Goal: Task Accomplishment & Management: Complete application form

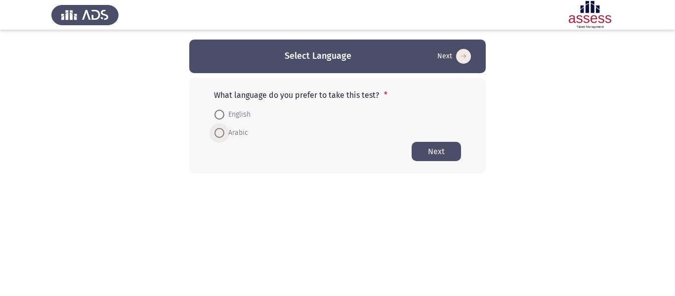
click at [223, 138] on span at bounding box center [219, 133] width 10 height 10
click at [223, 138] on input "Arabic" at bounding box center [219, 133] width 10 height 10
radio input "true"
click at [430, 147] on button "Next" at bounding box center [435, 150] width 49 height 19
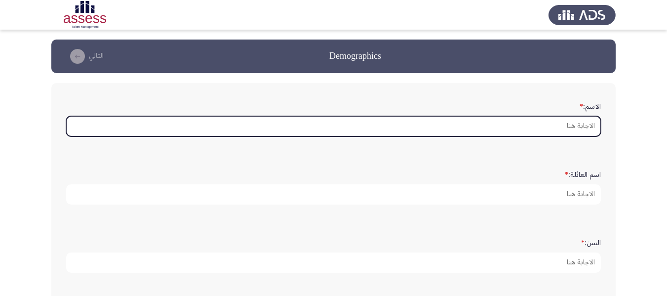
click at [537, 127] on input "الاسم: *" at bounding box center [333, 126] width 535 height 20
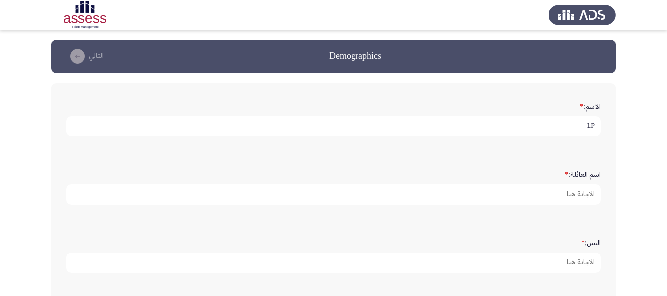
type input "L"
type input "[PERSON_NAME]"
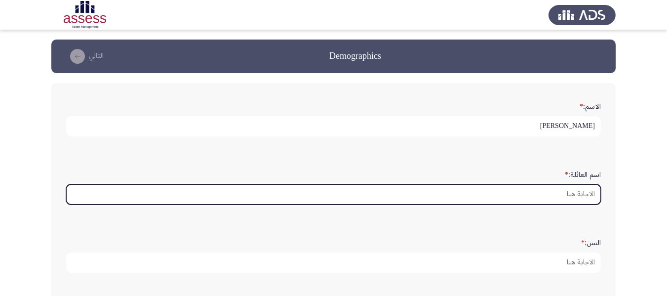
click at [566, 192] on input "اسم العائلة: *" at bounding box center [333, 194] width 535 height 20
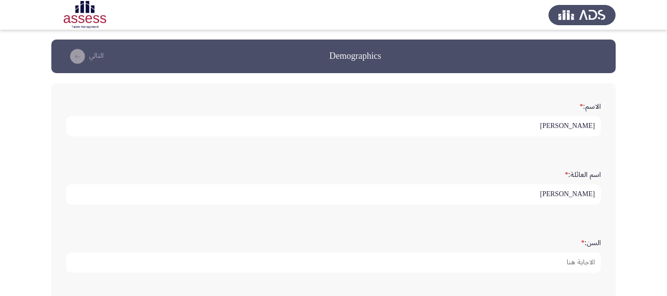
type input "[PERSON_NAME]"
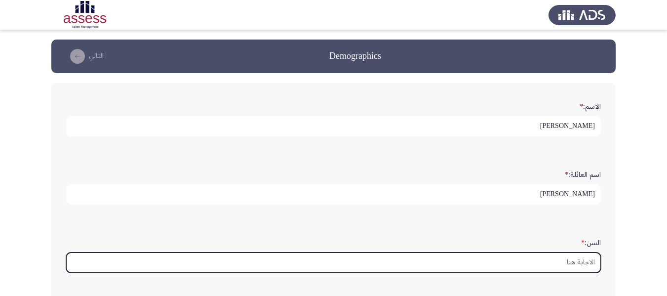
click at [587, 262] on input "السن: *" at bounding box center [333, 262] width 535 height 20
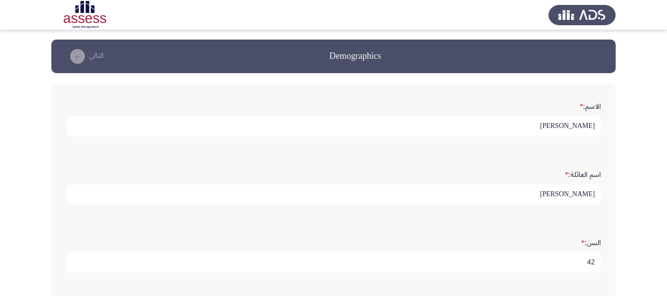
type input "42"
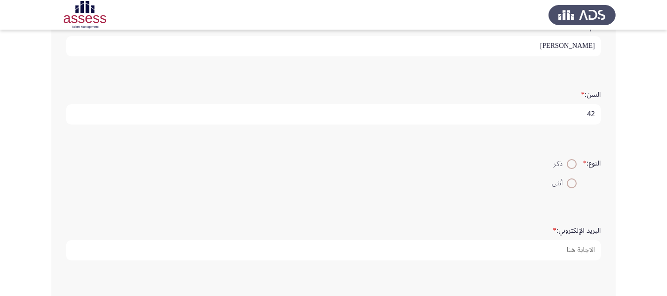
scroll to position [158, 0]
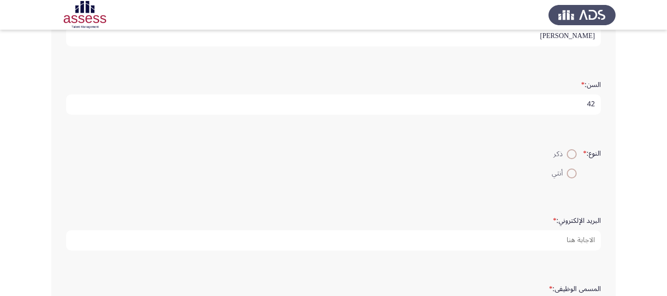
click at [571, 154] on span at bounding box center [572, 154] width 10 height 10
click at [571, 154] on input "ذكر" at bounding box center [572, 154] width 10 height 10
radio input "true"
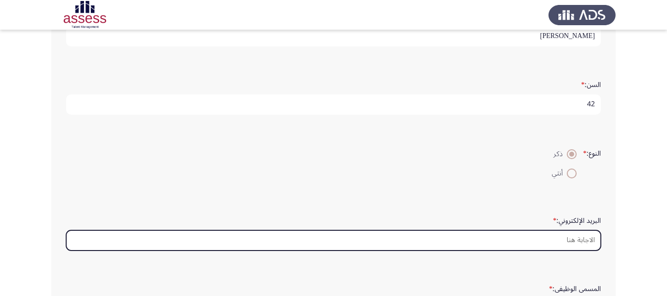
click at [555, 242] on input "البريد الإلكتروني: *" at bounding box center [333, 240] width 535 height 20
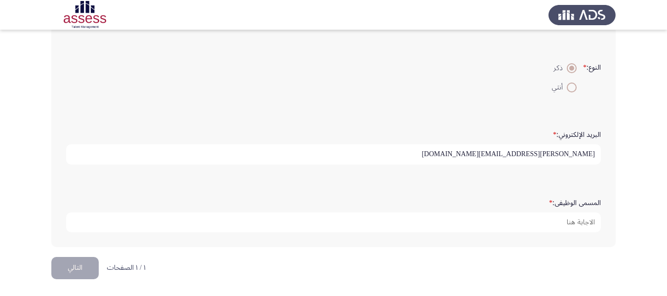
scroll to position [245, 0]
type input "[PERSON_NAME][EMAIL_ADDRESS][DOMAIN_NAME]"
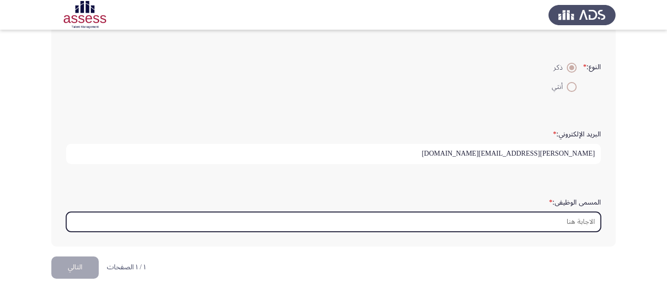
click at [491, 223] on input "المسمى الوظيفى: *" at bounding box center [333, 222] width 535 height 20
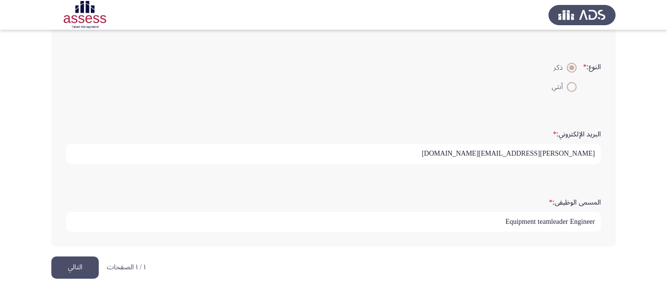
click at [551, 222] on input "Equipment teamleader Engineer" at bounding box center [333, 222] width 535 height 20
type input "Equipment team leader Engineer"
click at [73, 269] on button "التالي" at bounding box center [74, 267] width 47 height 22
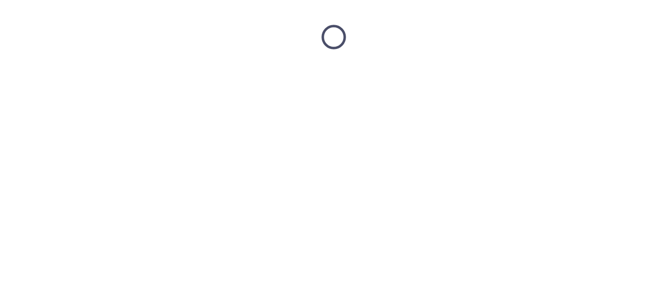
scroll to position [0, 0]
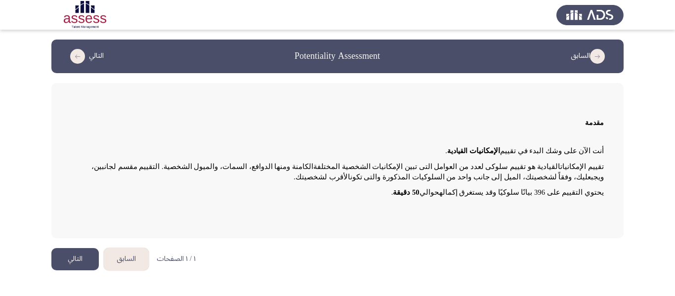
click at [125, 259] on button "السابق" at bounding box center [126, 259] width 45 height 22
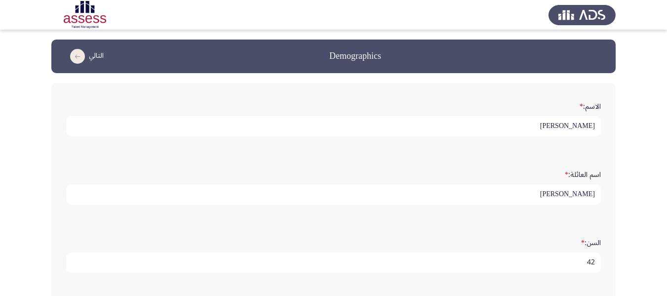
scroll to position [245, 0]
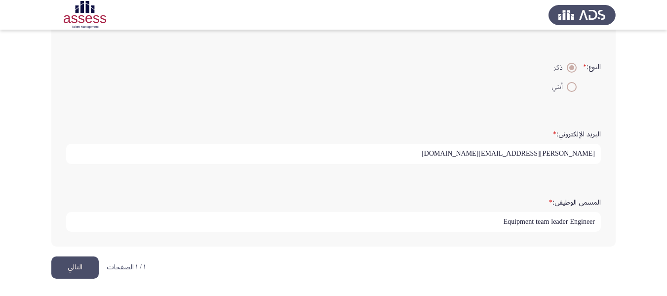
click at [85, 271] on button "التالي" at bounding box center [74, 267] width 47 height 22
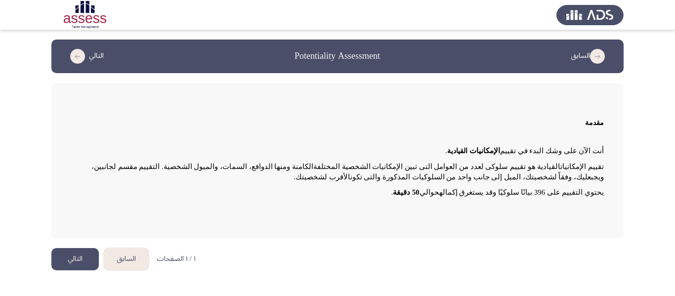
click at [76, 261] on button "التالي" at bounding box center [74, 259] width 47 height 22
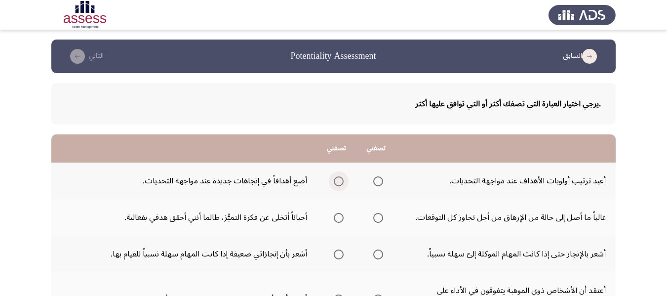
click at [335, 180] on span "Select an option" at bounding box center [339, 181] width 10 height 10
click at [335, 180] on input "Select an option" at bounding box center [339, 181] width 10 height 10
click at [376, 182] on span "Select an option" at bounding box center [378, 181] width 10 height 10
click at [376, 182] on input "Select an option" at bounding box center [378, 181] width 10 height 10
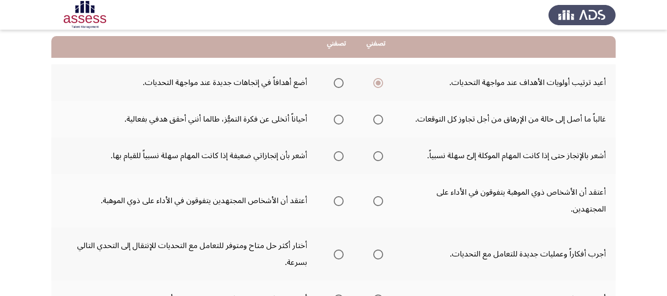
scroll to position [99, 0]
click at [378, 119] on span "Select an option" at bounding box center [378, 119] width 10 height 10
click at [378, 119] on input "Select an option" at bounding box center [378, 119] width 10 height 10
click at [339, 156] on span "Select an option" at bounding box center [339, 156] width 10 height 10
click at [339, 156] on input "Select an option" at bounding box center [339, 156] width 10 height 10
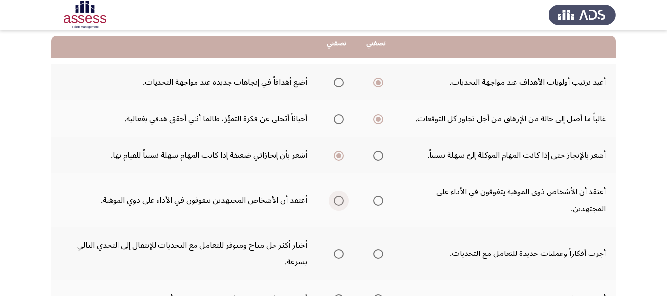
click at [337, 202] on span "Select an option" at bounding box center [339, 201] width 10 height 10
click at [337, 202] on input "Select an option" at bounding box center [339, 201] width 10 height 10
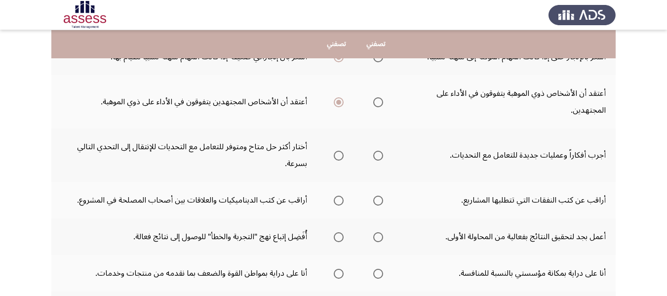
scroll to position [198, 0]
click at [378, 152] on span "Select an option" at bounding box center [378, 155] width 10 height 10
click at [378, 152] on input "Select an option" at bounding box center [378, 155] width 10 height 10
click at [378, 198] on span "Select an option" at bounding box center [378, 200] width 10 height 10
click at [378, 198] on input "Select an option" at bounding box center [378, 200] width 10 height 10
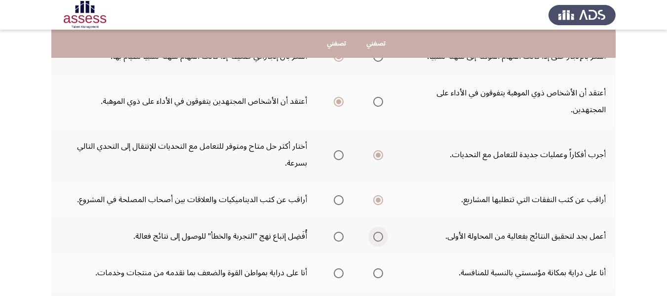
click at [373, 234] on span "Select an option" at bounding box center [378, 237] width 10 height 10
click at [373, 234] on input "Select an option" at bounding box center [378, 237] width 10 height 10
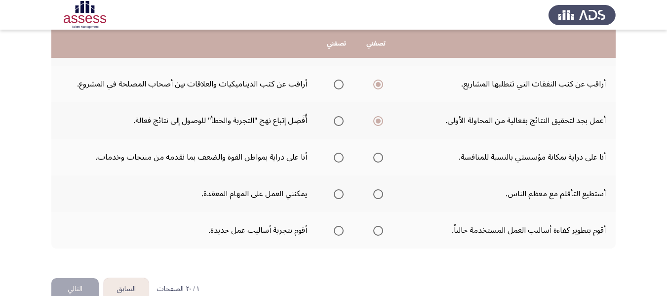
scroll to position [316, 0]
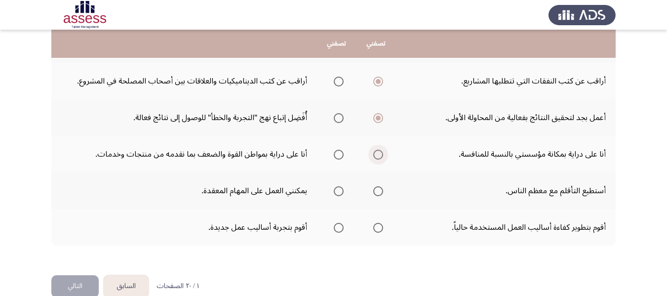
click at [380, 153] on span "Select an option" at bounding box center [378, 155] width 10 height 10
click at [380, 153] on input "Select an option" at bounding box center [378, 155] width 10 height 10
click at [339, 190] on span "Select an option" at bounding box center [339, 191] width 10 height 10
click at [339, 190] on input "Select an option" at bounding box center [339, 191] width 10 height 10
click at [373, 193] on span "Select an option" at bounding box center [378, 191] width 10 height 10
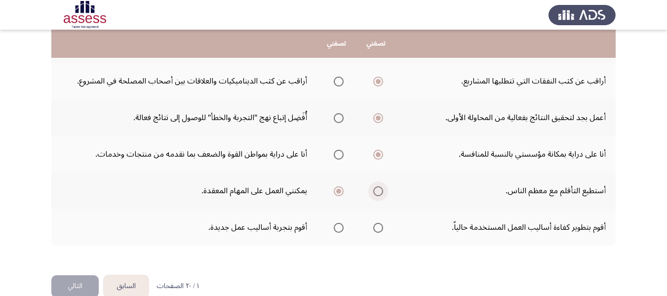
click at [373, 193] on input "Select an option" at bounding box center [378, 191] width 10 height 10
click at [336, 192] on span "Select an option" at bounding box center [339, 191] width 10 height 10
click at [336, 192] on input "Select an option" at bounding box center [339, 191] width 10 height 10
click at [337, 229] on span "Select an option" at bounding box center [339, 228] width 10 height 10
click at [337, 229] on input "Select an option" at bounding box center [339, 228] width 10 height 10
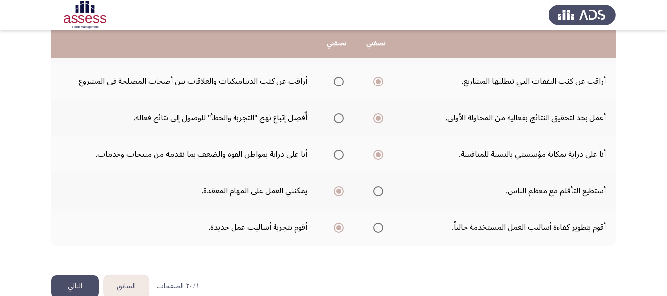
click at [84, 286] on button "التالي" at bounding box center [74, 286] width 47 height 22
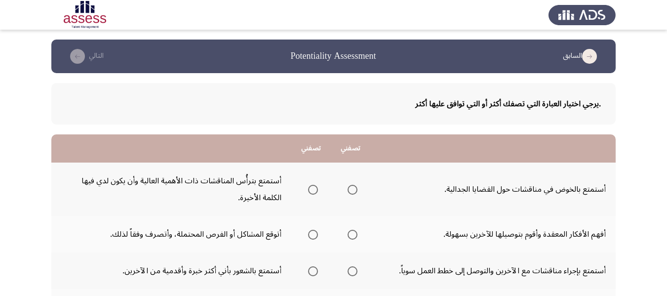
click at [311, 187] on span "Select an option" at bounding box center [313, 190] width 10 height 10
click at [311, 187] on input "Select an option" at bounding box center [313, 190] width 10 height 10
click at [352, 236] on span "Select an option" at bounding box center [353, 235] width 10 height 10
click at [352, 236] on input "Select an option" at bounding box center [353, 235] width 10 height 10
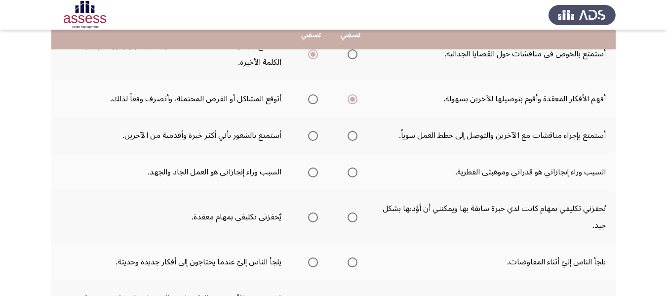
scroll to position [138, 0]
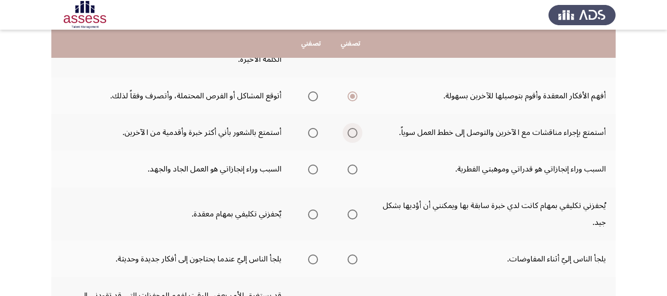
click at [351, 134] on span "Select an option" at bounding box center [353, 133] width 10 height 10
click at [351, 134] on input "Select an option" at bounding box center [353, 133] width 10 height 10
click at [308, 167] on span "Select an option" at bounding box center [313, 169] width 10 height 10
click at [308, 167] on input "Select an option" at bounding box center [313, 169] width 10 height 10
click at [351, 213] on span "Select an option" at bounding box center [353, 214] width 10 height 10
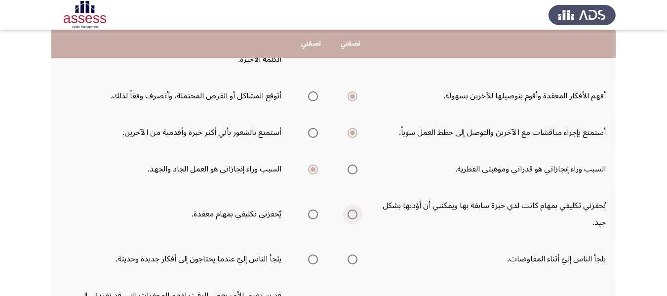
click at [351, 213] on input "Select an option" at bounding box center [353, 214] width 10 height 10
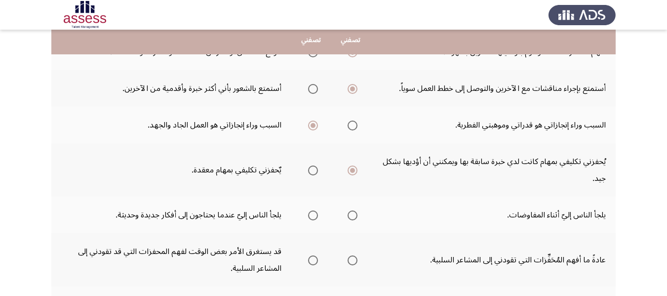
scroll to position [198, 0]
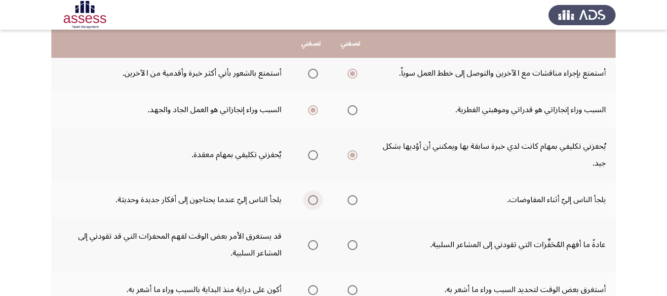
click at [312, 201] on span "Select an option" at bounding box center [313, 200] width 10 height 10
click at [312, 201] on input "Select an option" at bounding box center [313, 200] width 10 height 10
click at [355, 246] on span "Select an option" at bounding box center [353, 245] width 10 height 10
click at [355, 246] on input "Select an option" at bounding box center [353, 245] width 10 height 10
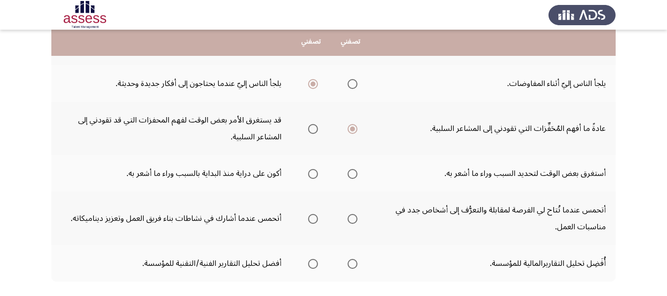
scroll to position [336, 0]
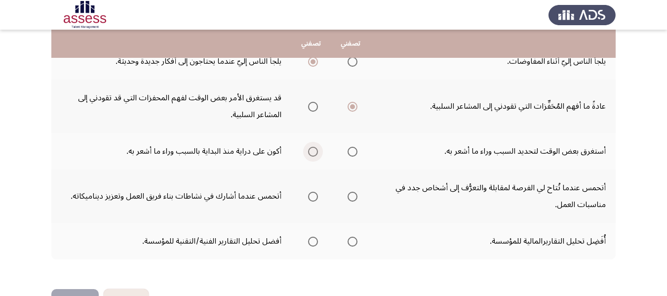
click at [316, 152] on span "Select an option" at bounding box center [313, 152] width 10 height 10
click at [316, 152] on input "Select an option" at bounding box center [313, 152] width 10 height 10
click at [313, 198] on span "Select an option" at bounding box center [313, 197] width 10 height 10
click at [313, 198] on input "Select an option" at bounding box center [313, 197] width 10 height 10
click at [314, 245] on span "Select an option" at bounding box center [313, 242] width 10 height 10
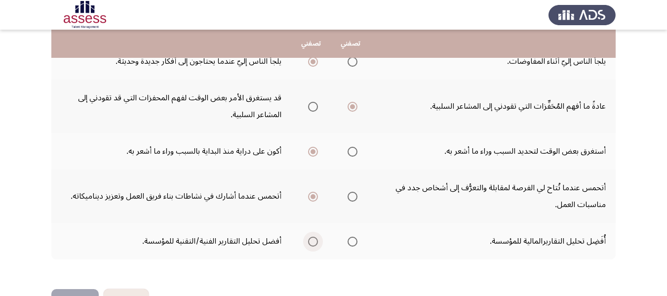
click at [314, 245] on input "Select an option" at bounding box center [313, 242] width 10 height 10
click at [91, 293] on button "التالي" at bounding box center [74, 300] width 47 height 22
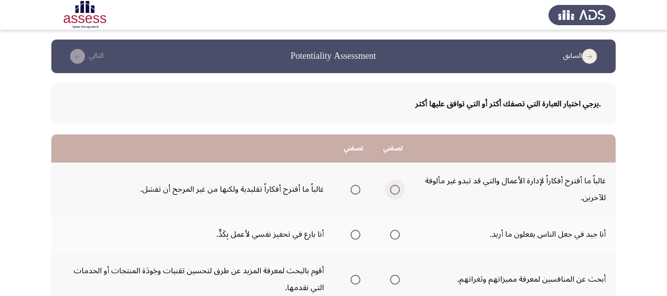
click at [395, 188] on span "Select an option" at bounding box center [395, 190] width 10 height 10
click at [395, 188] on input "Select an option" at bounding box center [395, 190] width 10 height 10
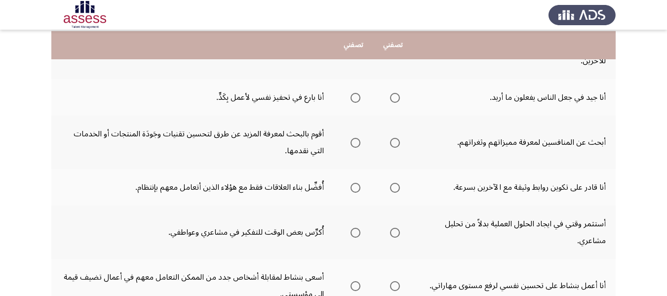
scroll to position [138, 0]
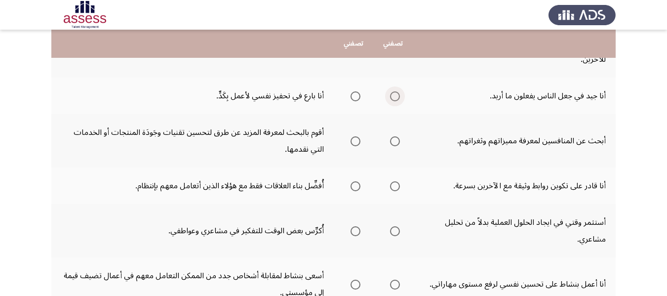
click at [397, 97] on span "Select an option" at bounding box center [395, 96] width 10 height 10
click at [397, 97] on input "Select an option" at bounding box center [395, 96] width 10 height 10
click at [355, 139] on span "Select an option" at bounding box center [356, 141] width 10 height 10
click at [355, 139] on input "Select an option" at bounding box center [356, 141] width 10 height 10
click at [353, 185] on span "Select an option" at bounding box center [356, 186] width 10 height 10
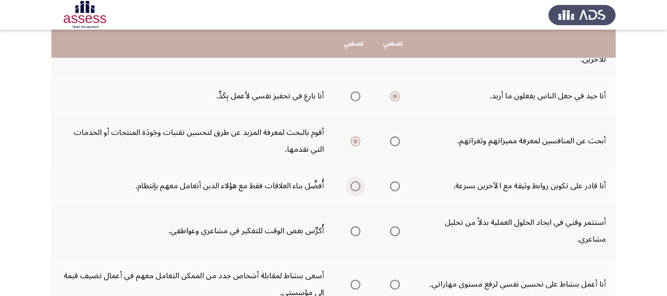
click at [353, 185] on input "Select an option" at bounding box center [356, 186] width 10 height 10
click at [395, 229] on span "Select an option" at bounding box center [395, 231] width 10 height 10
click at [395, 229] on input "Select an option" at bounding box center [395, 231] width 10 height 10
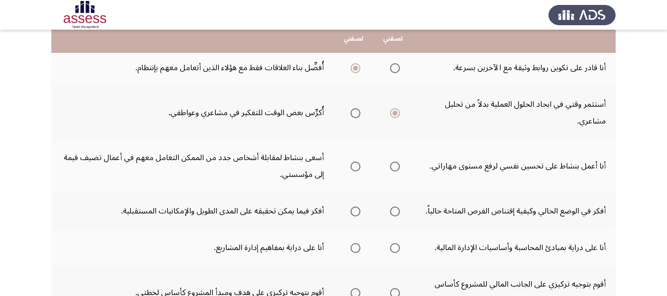
scroll to position [257, 0]
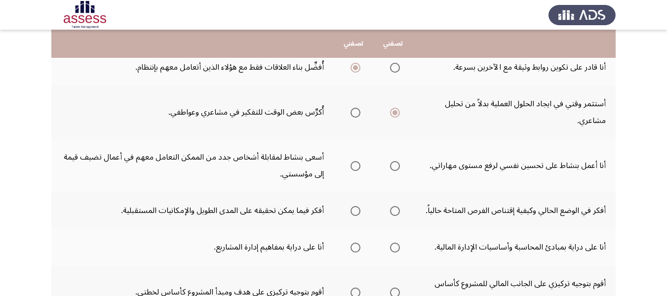
click at [359, 166] on span "Select an option" at bounding box center [356, 166] width 10 height 10
click at [359, 166] on input "Select an option" at bounding box center [356, 166] width 10 height 10
click at [357, 213] on span "Select an option" at bounding box center [356, 211] width 10 height 10
click at [357, 213] on input "Select an option" at bounding box center [356, 211] width 10 height 10
click at [353, 244] on span "Select an option" at bounding box center [356, 248] width 10 height 10
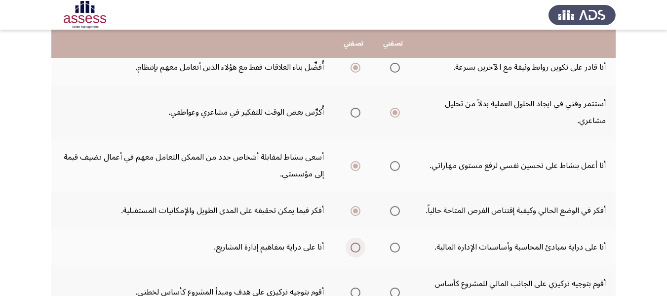
click at [353, 244] on input "Select an option" at bounding box center [356, 248] width 10 height 10
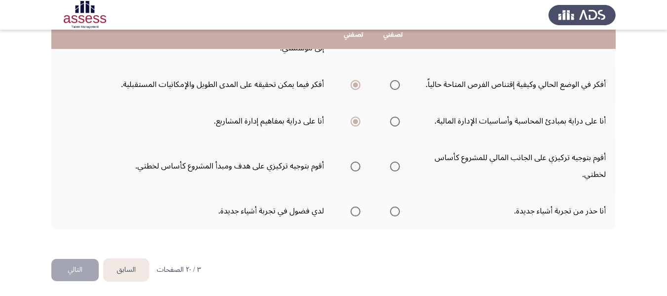
scroll to position [385, 0]
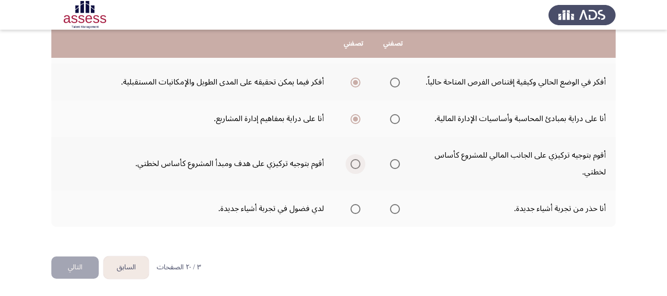
click at [352, 168] on span "Select an option" at bounding box center [356, 164] width 10 height 10
click at [352, 168] on input "Select an option" at bounding box center [356, 164] width 10 height 10
click at [355, 208] on span "Select an option" at bounding box center [356, 209] width 10 height 10
click at [355, 208] on input "Select an option" at bounding box center [356, 209] width 10 height 10
click at [79, 270] on button "التالي" at bounding box center [74, 267] width 47 height 22
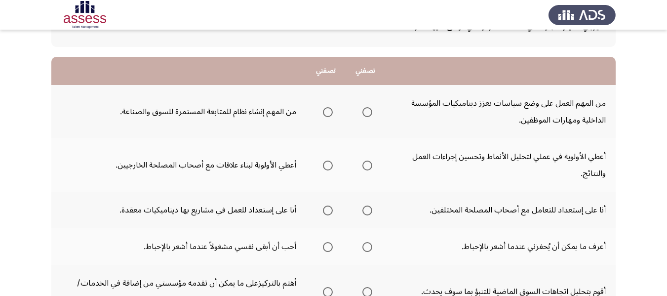
scroll to position [79, 0]
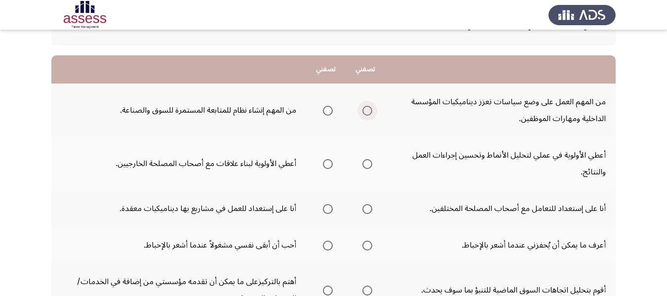
click at [368, 108] on span "Select an option" at bounding box center [368, 111] width 10 height 10
click at [368, 108] on input "Select an option" at bounding box center [368, 111] width 10 height 10
click at [371, 164] on span "Select an option" at bounding box center [368, 164] width 10 height 10
click at [371, 164] on input "Select an option" at bounding box center [368, 164] width 10 height 10
click at [327, 210] on span "Select an option" at bounding box center [328, 209] width 10 height 10
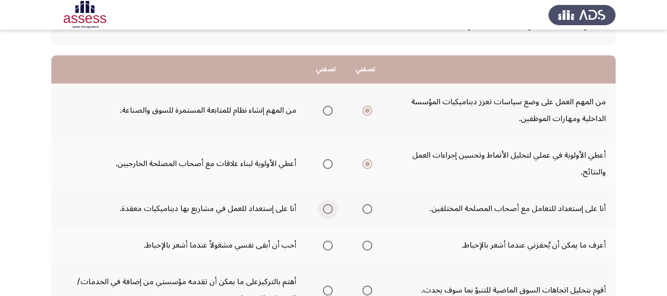
click at [327, 210] on input "Select an option" at bounding box center [328, 209] width 10 height 10
click at [363, 244] on span "Select an option" at bounding box center [368, 246] width 10 height 10
click at [363, 244] on input "Select an option" at bounding box center [368, 246] width 10 height 10
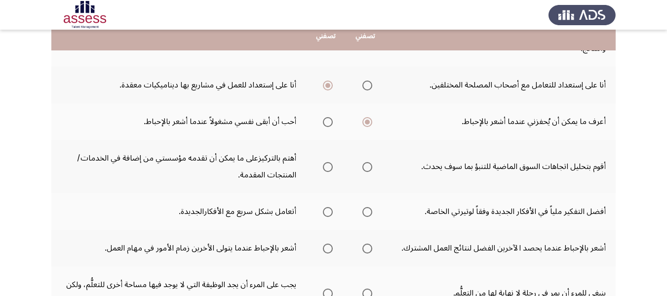
scroll to position [217, 0]
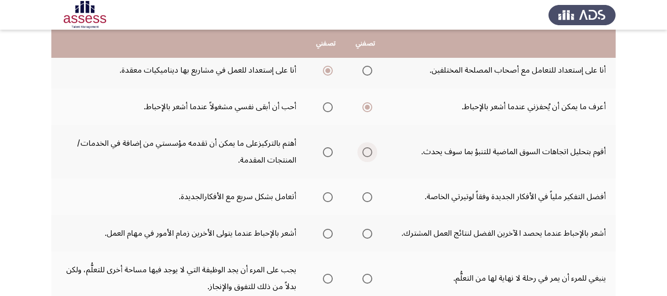
click at [370, 149] on span "Select an option" at bounding box center [368, 152] width 10 height 10
click at [370, 149] on input "Select an option" at bounding box center [368, 152] width 10 height 10
click at [329, 153] on span "Select an option" at bounding box center [328, 152] width 10 height 10
click at [329, 153] on input "Select an option" at bounding box center [328, 152] width 10 height 10
click at [367, 197] on span "Select an option" at bounding box center [368, 197] width 10 height 10
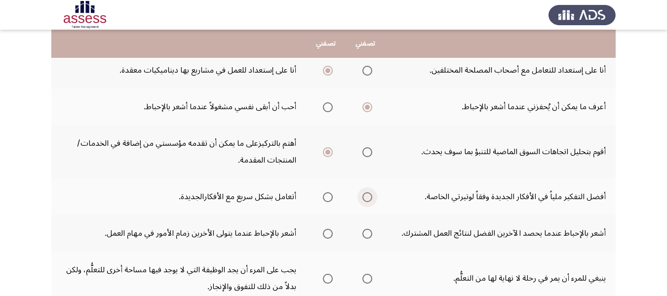
click at [367, 197] on input "Select an option" at bounding box center [368, 197] width 10 height 10
click at [368, 233] on span "Select an option" at bounding box center [368, 234] width 10 height 10
click at [368, 233] on input "Select an option" at bounding box center [368, 234] width 10 height 10
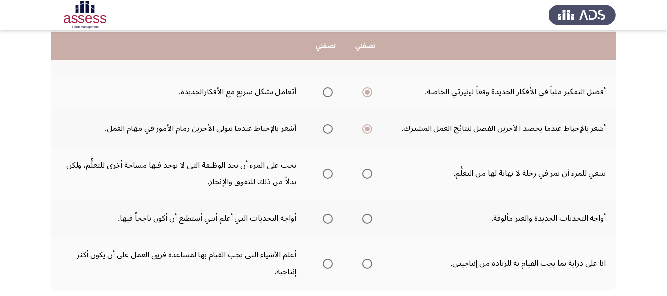
scroll to position [336, 0]
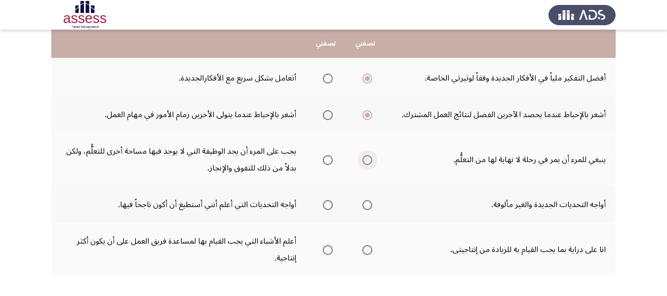
click at [368, 162] on span "Select an option" at bounding box center [368, 160] width 10 height 10
click at [368, 162] on input "Select an option" at bounding box center [368, 160] width 10 height 10
click at [367, 202] on span "Select an option" at bounding box center [368, 205] width 10 height 10
click at [367, 202] on input "Select an option" at bounding box center [368, 205] width 10 height 10
click at [327, 250] on span "Select an option" at bounding box center [328, 250] width 10 height 10
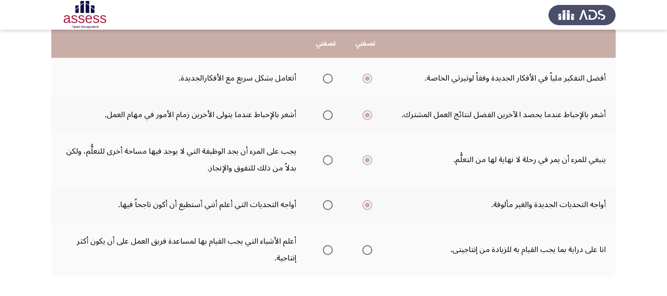
click at [327, 250] on input "Select an option" at bounding box center [328, 250] width 10 height 10
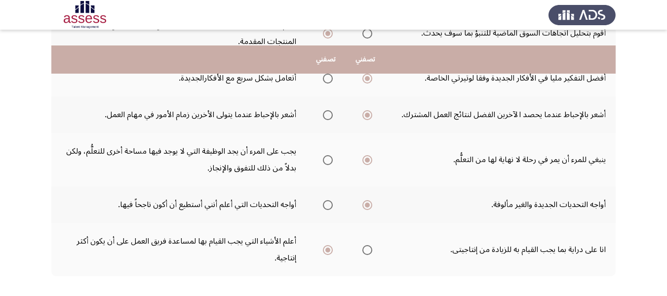
scroll to position [385, 0]
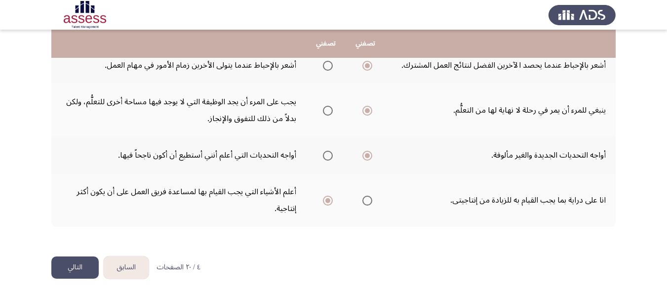
click at [76, 268] on button "التالي" at bounding box center [74, 267] width 47 height 22
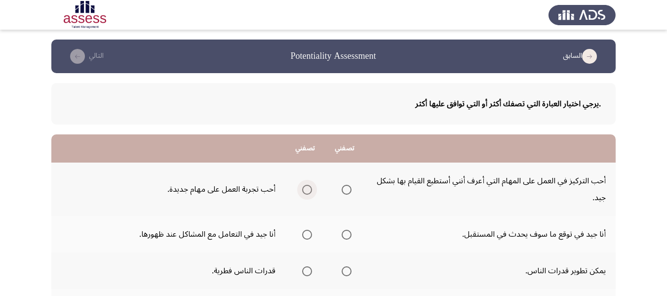
click at [304, 190] on span "Select an option" at bounding box center [307, 190] width 10 height 10
click at [304, 190] on input "Select an option" at bounding box center [307, 190] width 10 height 10
click at [348, 233] on span "Select an option" at bounding box center [347, 235] width 10 height 10
click at [348, 233] on input "Select an option" at bounding box center [347, 235] width 10 height 10
click at [347, 272] on span "Select an option" at bounding box center [347, 271] width 10 height 10
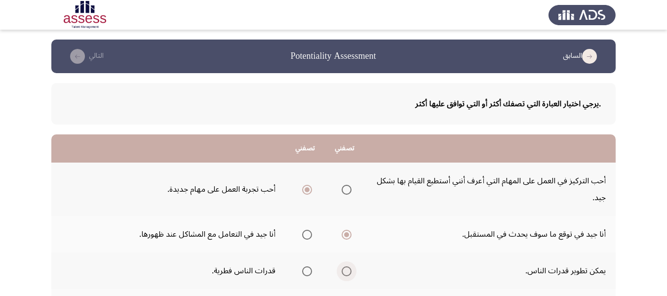
click at [347, 272] on input "Select an option" at bounding box center [347, 271] width 10 height 10
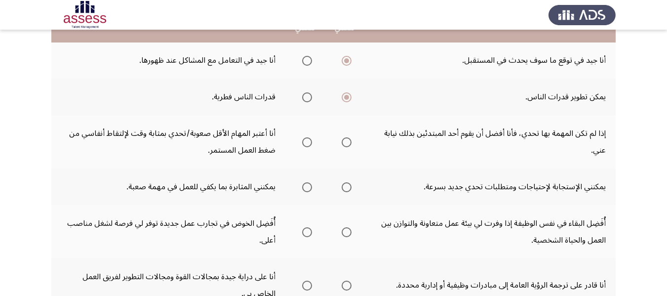
scroll to position [178, 0]
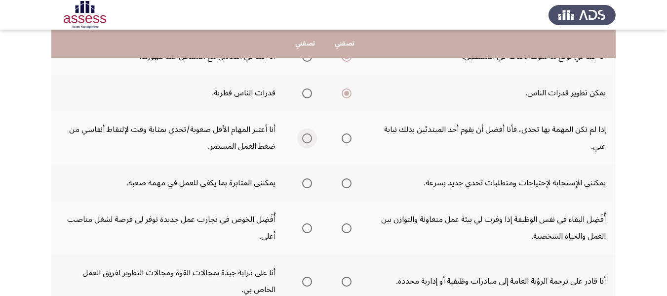
click at [309, 139] on span "Select an option" at bounding box center [307, 138] width 10 height 10
click at [309, 139] on input "Select an option" at bounding box center [307, 138] width 10 height 10
click at [349, 186] on span "Select an option" at bounding box center [347, 183] width 10 height 10
click at [349, 186] on input "Select an option" at bounding box center [347, 183] width 10 height 10
click at [346, 230] on span "Select an option" at bounding box center [347, 228] width 10 height 10
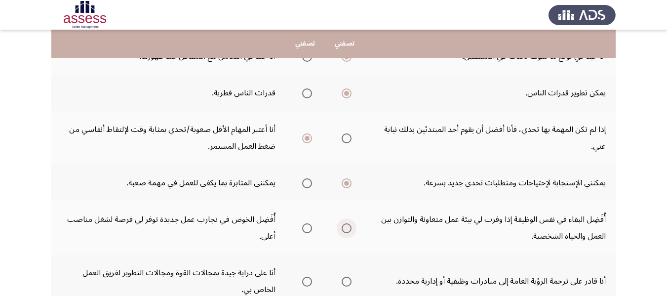
click at [346, 230] on input "Select an option" at bounding box center [347, 228] width 10 height 10
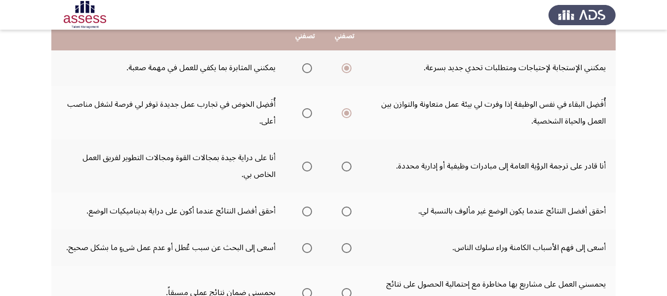
scroll to position [296, 0]
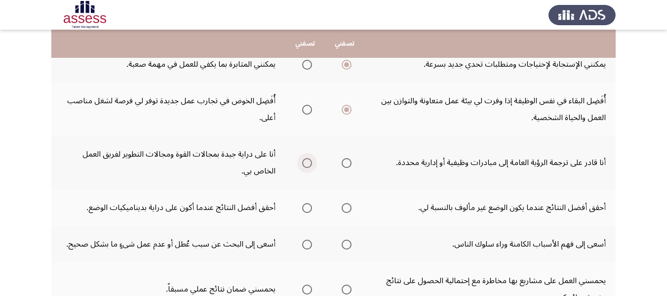
click at [309, 163] on span "Select an option" at bounding box center [307, 163] width 10 height 10
click at [309, 163] on input "Select an option" at bounding box center [307, 163] width 10 height 10
click at [342, 208] on span "Select an option" at bounding box center [347, 208] width 10 height 10
click at [342, 208] on input "Select an option" at bounding box center [347, 208] width 10 height 10
click at [307, 247] on span "Select an option" at bounding box center [307, 245] width 10 height 10
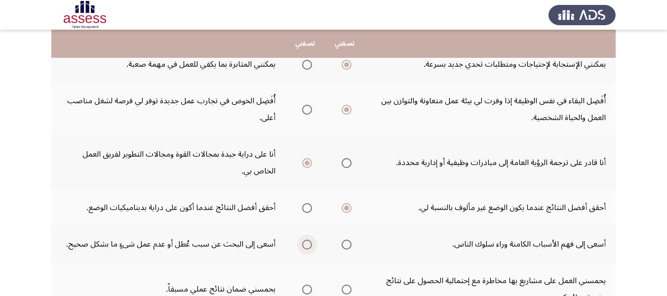
click at [307, 247] on input "Select an option" at bounding box center [307, 245] width 10 height 10
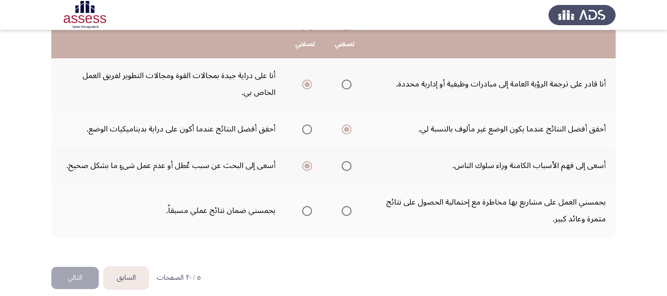
scroll to position [375, 0]
click at [344, 209] on span "Select an option" at bounding box center [347, 210] width 10 height 10
click at [344, 209] on input "Select an option" at bounding box center [347, 210] width 10 height 10
click at [68, 274] on button "التالي" at bounding box center [74, 277] width 47 height 22
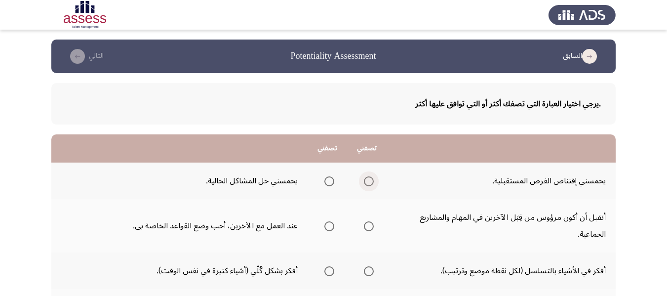
click at [369, 180] on span "Select an option" at bounding box center [369, 181] width 10 height 10
click at [369, 180] on input "Select an option" at bounding box center [369, 181] width 10 height 10
click at [327, 225] on span "Select an option" at bounding box center [330, 226] width 10 height 10
click at [327, 225] on input "Select an option" at bounding box center [330, 226] width 10 height 10
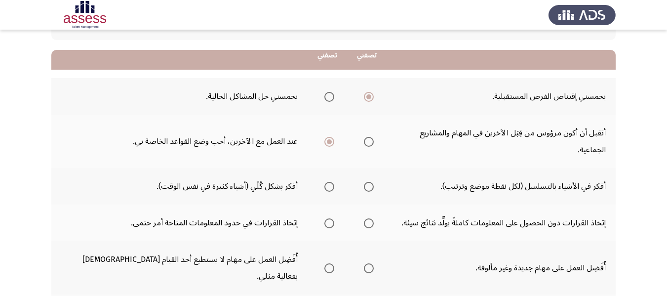
scroll to position [99, 0]
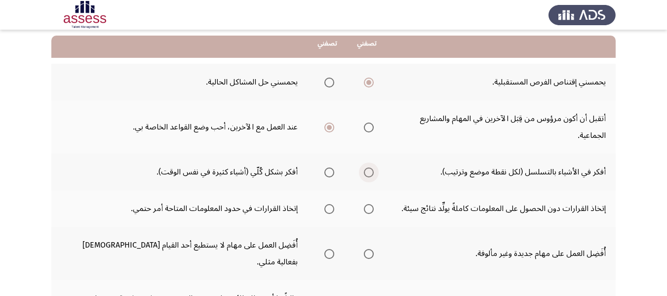
click at [365, 173] on span "Select an option" at bounding box center [369, 172] width 10 height 10
click at [365, 173] on input "Select an option" at bounding box center [369, 172] width 10 height 10
click at [369, 211] on span "Select an option" at bounding box center [369, 209] width 10 height 10
click at [369, 211] on input "Select an option" at bounding box center [369, 209] width 10 height 10
click at [370, 249] on span "Select an option" at bounding box center [369, 254] width 10 height 10
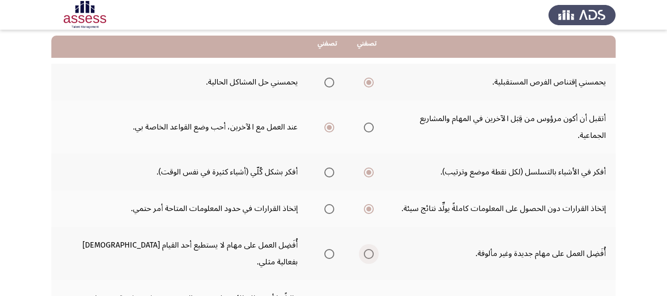
click at [370, 249] on input "Select an option" at bounding box center [369, 254] width 10 height 10
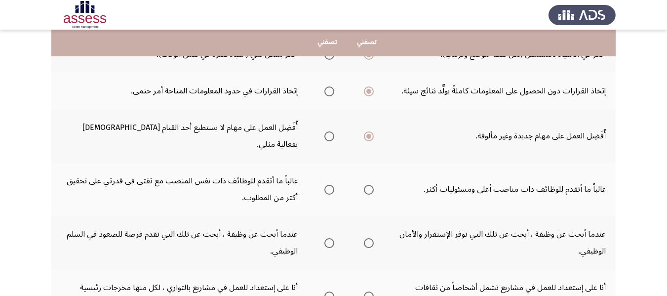
scroll to position [237, 0]
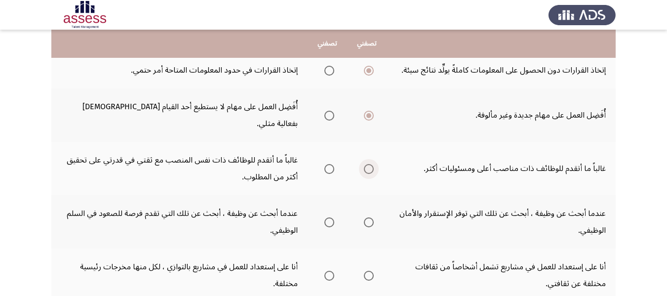
click at [367, 164] on span "Select an option" at bounding box center [369, 169] width 10 height 10
click at [367, 164] on input "Select an option" at bounding box center [369, 169] width 10 height 10
click at [380, 204] on th at bounding box center [367, 221] width 40 height 53
click at [370, 217] on span "Select an option" at bounding box center [369, 222] width 10 height 10
click at [370, 217] on input "Select an option" at bounding box center [369, 222] width 10 height 10
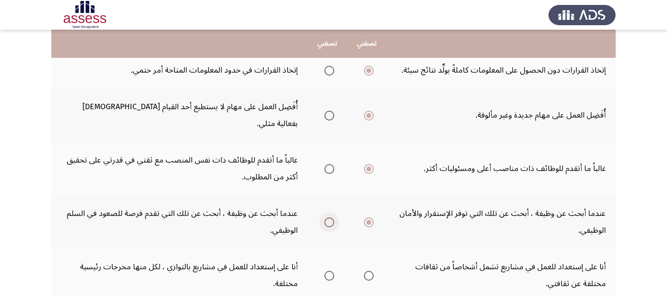
click at [330, 217] on span "Select an option" at bounding box center [330, 222] width 10 height 10
click at [330, 217] on input "Select an option" at bounding box center [330, 222] width 10 height 10
click at [328, 271] on span "Select an option" at bounding box center [330, 276] width 10 height 10
click at [328, 271] on input "Select an option" at bounding box center [330, 276] width 10 height 10
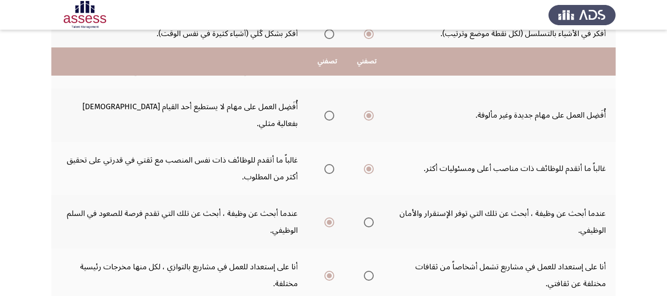
scroll to position [295, 0]
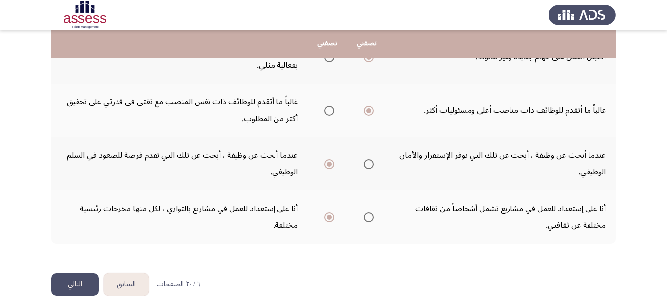
click at [82, 273] on button "التالي" at bounding box center [74, 284] width 47 height 22
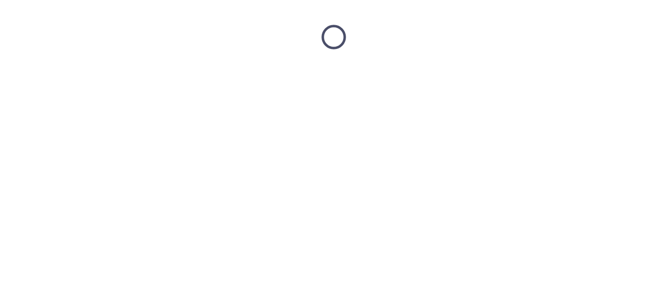
scroll to position [0, 0]
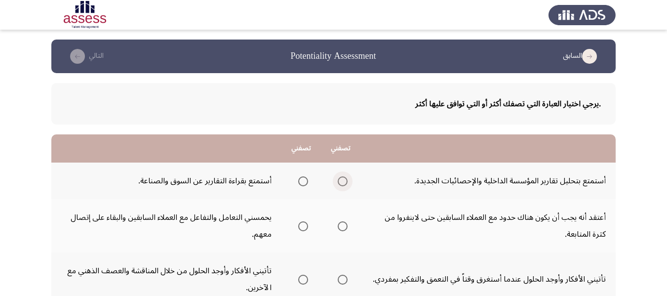
click at [344, 182] on span "Select an option" at bounding box center [343, 181] width 10 height 10
click at [344, 182] on input "Select an option" at bounding box center [343, 181] width 10 height 10
click at [302, 182] on span "Select an option" at bounding box center [303, 181] width 10 height 10
click at [302, 182] on input "Select an option" at bounding box center [303, 181] width 10 height 10
click at [304, 229] on span "Select an option" at bounding box center [303, 226] width 10 height 10
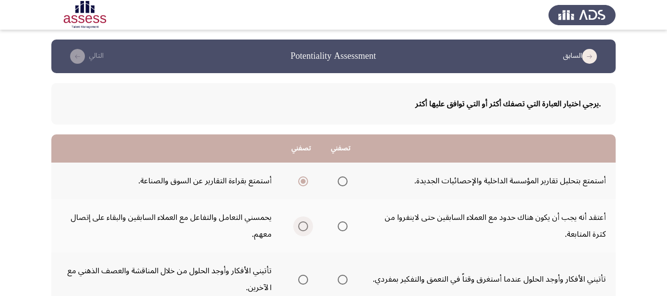
click at [304, 229] on input "Select an option" at bounding box center [303, 226] width 10 height 10
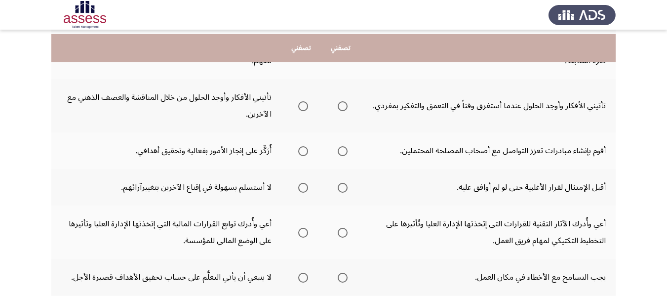
scroll to position [178, 0]
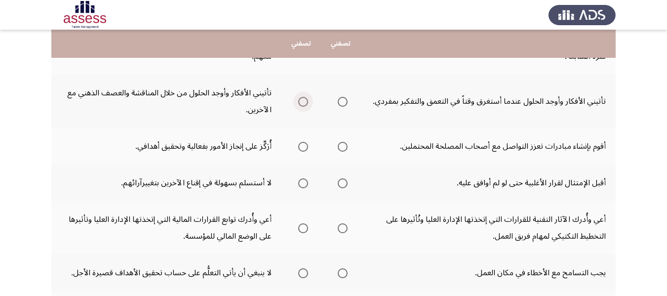
click at [301, 104] on span "Select an option" at bounding box center [303, 102] width 10 height 10
click at [301, 104] on input "Select an option" at bounding box center [303, 102] width 10 height 10
click at [304, 147] on span "Select an option" at bounding box center [303, 147] width 10 height 10
click at [304, 147] on input "Select an option" at bounding box center [303, 147] width 10 height 10
click at [303, 183] on span "Select an option" at bounding box center [303, 183] width 10 height 10
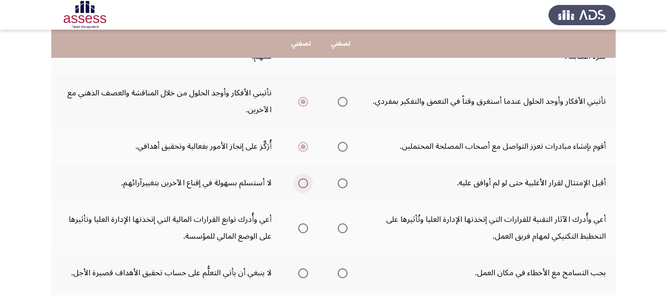
click at [303, 183] on input "Select an option" at bounding box center [303, 183] width 10 height 10
click at [341, 228] on span "Select an option" at bounding box center [343, 228] width 10 height 10
click at [341, 228] on input "Select an option" at bounding box center [343, 228] width 10 height 10
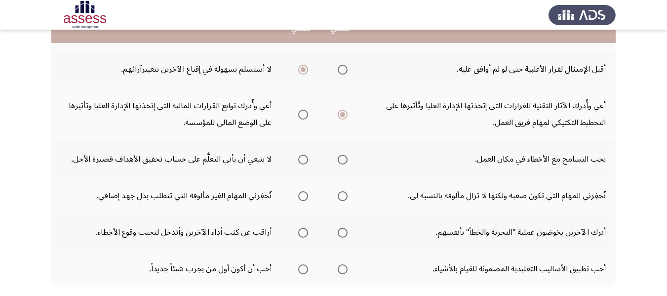
scroll to position [296, 0]
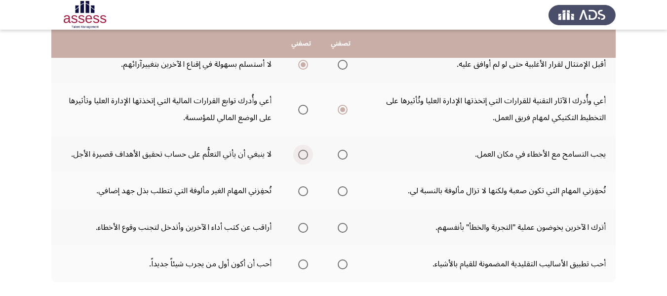
click at [304, 153] on span "Select an option" at bounding box center [303, 155] width 10 height 10
click at [304, 153] on input "Select an option" at bounding box center [303, 155] width 10 height 10
click at [298, 191] on span "Select an option" at bounding box center [303, 191] width 10 height 10
click at [298, 191] on input "Select an option" at bounding box center [303, 191] width 10 height 10
click at [300, 227] on span "Select an option" at bounding box center [303, 228] width 10 height 10
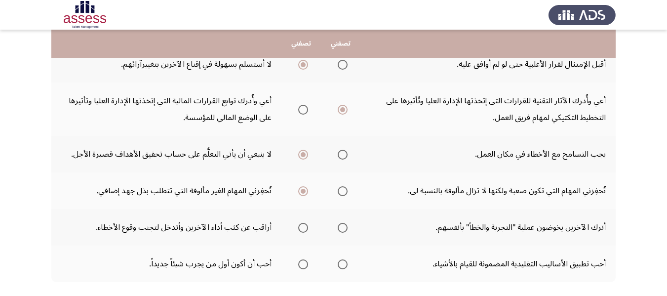
click at [300, 227] on input "Select an option" at bounding box center [303, 228] width 10 height 10
click at [302, 267] on span "Select an option" at bounding box center [303, 264] width 10 height 10
click at [302, 267] on input "Select an option" at bounding box center [303, 264] width 10 height 10
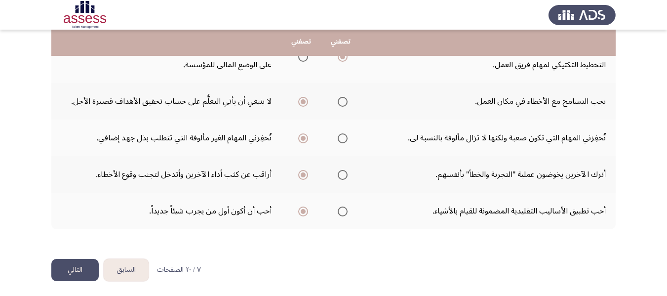
scroll to position [352, 0]
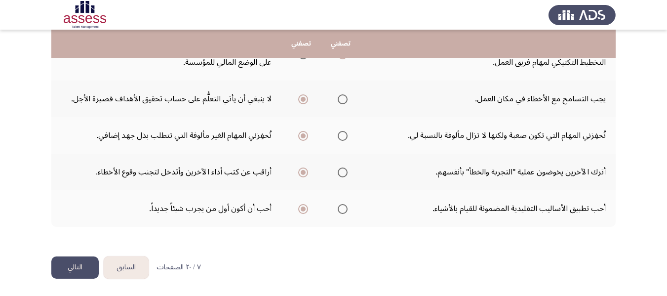
click at [81, 270] on button "التالي" at bounding box center [74, 267] width 47 height 22
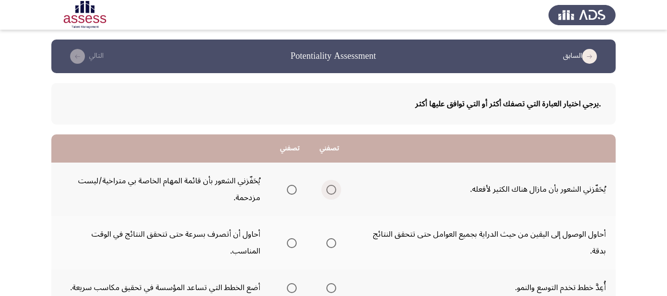
click at [331, 190] on span "Select an option" at bounding box center [332, 190] width 10 height 10
click at [331, 190] on input "Select an option" at bounding box center [332, 190] width 10 height 10
click at [329, 240] on span "Select an option" at bounding box center [332, 243] width 10 height 10
click at [329, 240] on input "Select an option" at bounding box center [332, 243] width 10 height 10
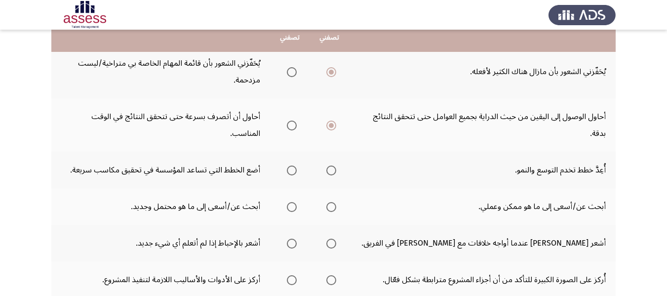
scroll to position [119, 0]
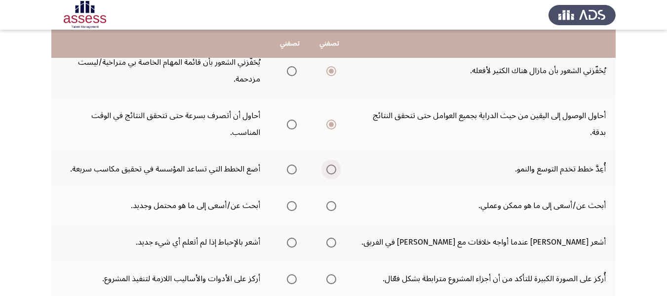
click at [332, 168] on span "Select an option" at bounding box center [332, 169] width 10 height 10
click at [332, 168] on input "Select an option" at bounding box center [332, 169] width 10 height 10
click at [292, 206] on span "Select an option" at bounding box center [292, 206] width 0 height 0
click at [291, 206] on input "Select an option" at bounding box center [292, 206] width 10 height 10
click at [331, 243] on span "Select an option" at bounding box center [332, 243] width 10 height 10
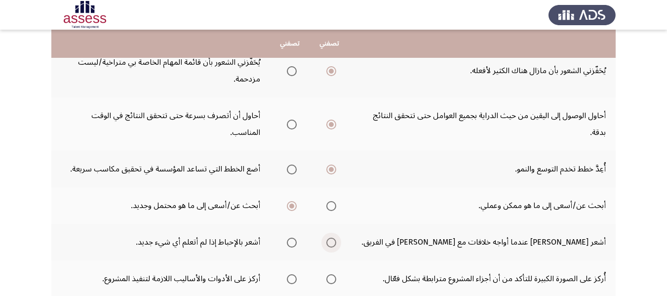
click at [331, 243] on input "Select an option" at bounding box center [332, 243] width 10 height 10
click at [292, 240] on span "Select an option" at bounding box center [292, 243] width 10 height 10
click at [292, 240] on input "Select an option" at bounding box center [292, 243] width 10 height 10
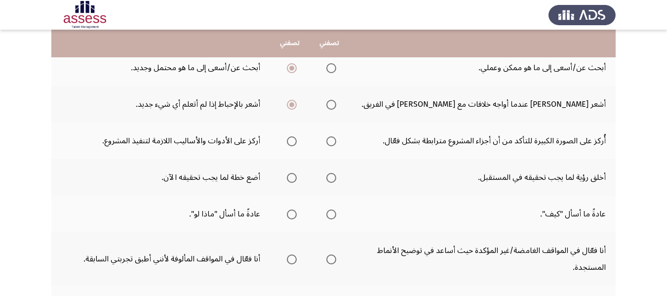
scroll to position [257, 0]
click at [333, 139] on span "Select an option" at bounding box center [332, 141] width 10 height 10
click at [333, 139] on input "Select an option" at bounding box center [332, 141] width 10 height 10
click at [329, 180] on span "Select an option" at bounding box center [332, 177] width 10 height 10
click at [329, 180] on input "Select an option" at bounding box center [332, 177] width 10 height 10
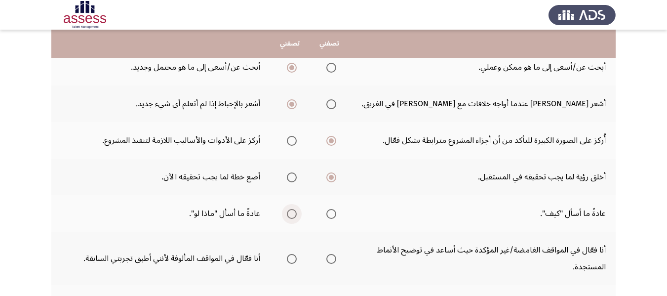
click at [289, 211] on span "Select an option" at bounding box center [292, 214] width 10 height 10
click at [289, 211] on input "Select an option" at bounding box center [292, 214] width 10 height 10
click at [329, 259] on span "Select an option" at bounding box center [332, 259] width 10 height 10
click at [329, 259] on input "Select an option" at bounding box center [332, 259] width 10 height 10
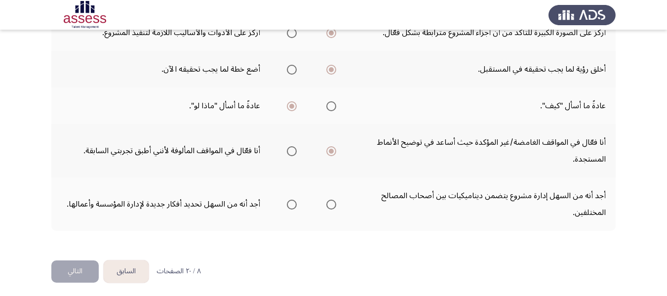
scroll to position [368, 0]
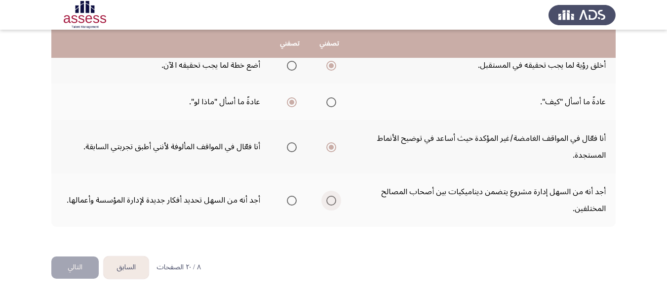
click at [332, 201] on span "Select an option" at bounding box center [332, 201] width 10 height 10
click at [332, 201] on input "Select an option" at bounding box center [332, 201] width 10 height 10
click at [79, 267] on button "التالي" at bounding box center [74, 267] width 47 height 22
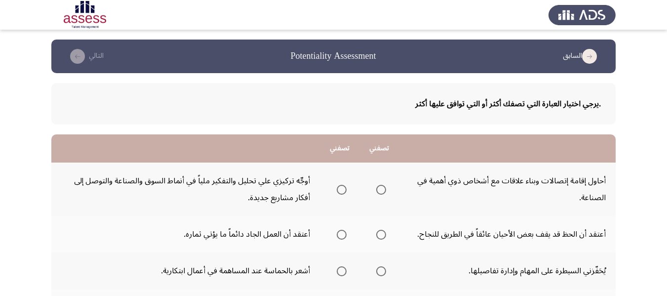
click at [343, 187] on span "Select an option" at bounding box center [342, 190] width 10 height 10
click at [343, 187] on input "Select an option" at bounding box center [342, 190] width 10 height 10
click at [346, 232] on span "Select an option" at bounding box center [342, 235] width 10 height 10
click at [346, 232] on input "Select an option" at bounding box center [342, 235] width 10 height 10
click at [343, 268] on span "Select an option" at bounding box center [342, 271] width 10 height 10
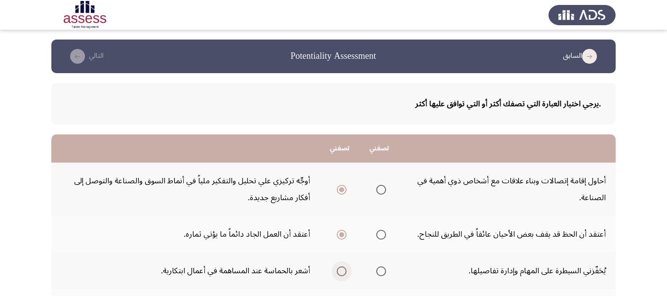
click at [343, 268] on input "Select an option" at bounding box center [342, 271] width 10 height 10
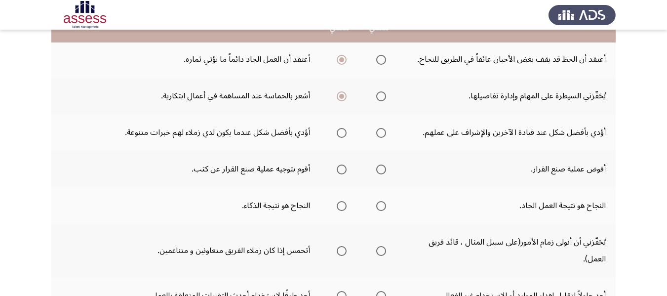
scroll to position [178, 0]
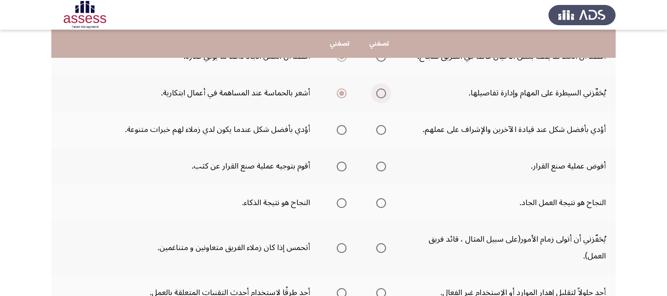
click at [386, 93] on span "Select an option" at bounding box center [381, 93] width 10 height 10
click at [386, 93] on input "Select an option" at bounding box center [381, 93] width 10 height 10
click at [381, 130] on span "Select an option" at bounding box center [381, 130] width 10 height 10
click at [381, 130] on input "Select an option" at bounding box center [381, 130] width 10 height 10
click at [337, 164] on span "Select an option" at bounding box center [342, 167] width 10 height 10
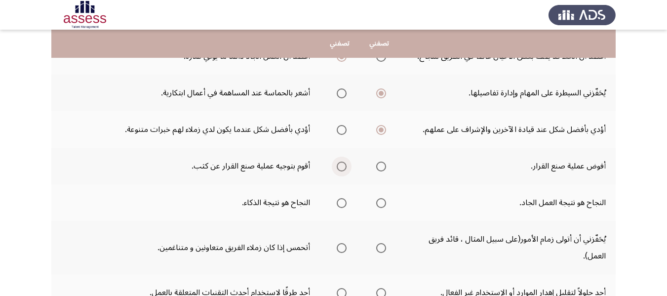
click at [337, 164] on input "Select an option" at bounding box center [342, 167] width 10 height 10
click at [383, 203] on span "Select an option" at bounding box center [381, 203] width 10 height 10
click at [383, 203] on input "Select an option" at bounding box center [381, 203] width 10 height 10
click at [386, 245] on span "Select an option" at bounding box center [381, 248] width 10 height 10
click at [386, 245] on input "Select an option" at bounding box center [381, 248] width 10 height 10
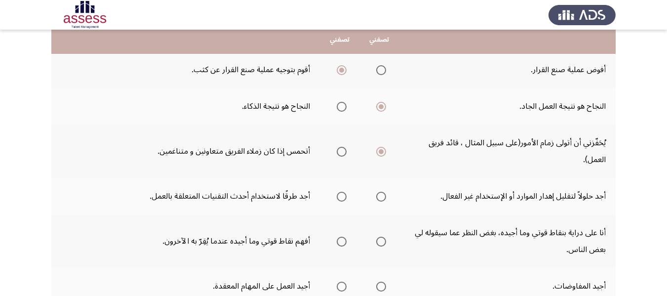
scroll to position [277, 0]
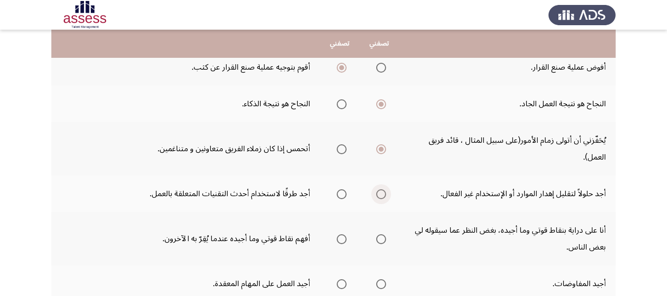
click at [383, 194] on span "Select an option" at bounding box center [381, 194] width 10 height 10
click at [383, 194] on input "Select an option" at bounding box center [381, 194] width 10 height 10
click at [380, 239] on span "Select an option" at bounding box center [381, 239] width 10 height 10
click at [380, 239] on input "Select an option" at bounding box center [381, 239] width 10 height 10
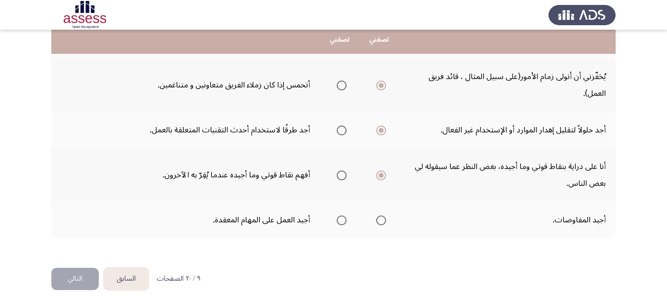
scroll to position [352, 0]
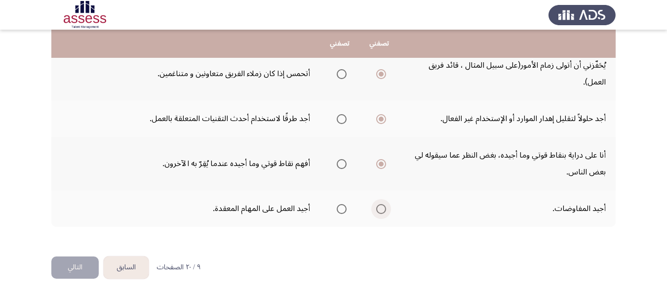
click at [381, 206] on span "Select an option" at bounding box center [381, 209] width 10 height 10
click at [381, 206] on input "Select an option" at bounding box center [381, 209] width 10 height 10
click at [80, 266] on button "التالي" at bounding box center [74, 267] width 47 height 22
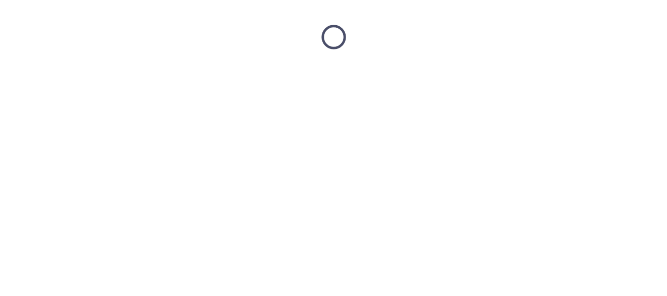
scroll to position [0, 0]
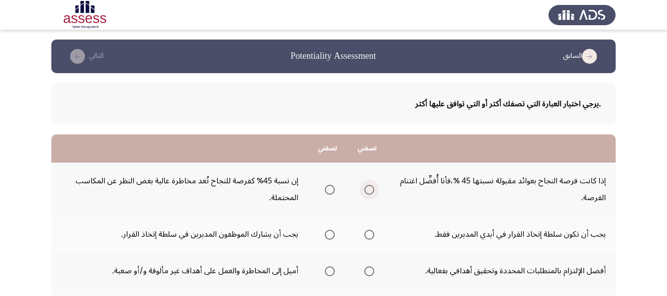
click at [368, 190] on span "Select an option" at bounding box center [370, 190] width 10 height 10
click at [368, 190] on input "Select an option" at bounding box center [370, 190] width 10 height 10
click at [367, 233] on span "Select an option" at bounding box center [370, 235] width 10 height 10
click at [367, 233] on input "Select an option" at bounding box center [370, 235] width 10 height 10
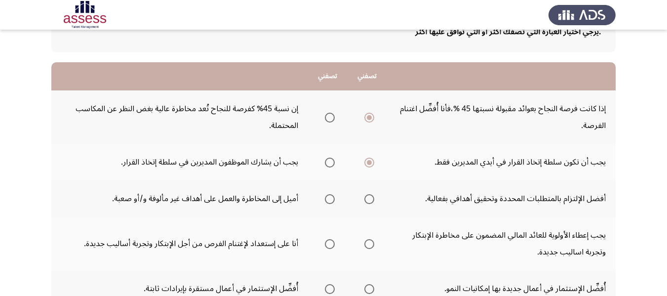
scroll to position [79, 0]
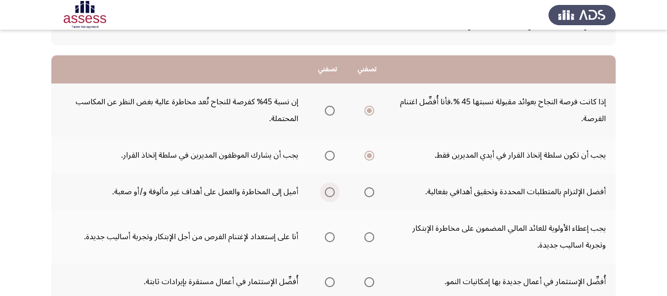
click at [329, 188] on span "Select an option" at bounding box center [330, 192] width 10 height 10
click at [329, 188] on input "Select an option" at bounding box center [330, 192] width 10 height 10
click at [327, 238] on span "Select an option" at bounding box center [330, 237] width 10 height 10
click at [327, 238] on input "Select an option" at bounding box center [330, 237] width 10 height 10
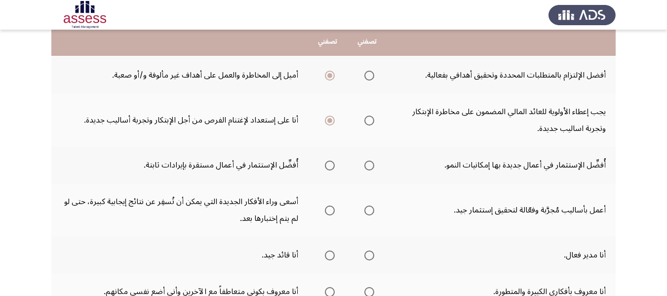
scroll to position [198, 0]
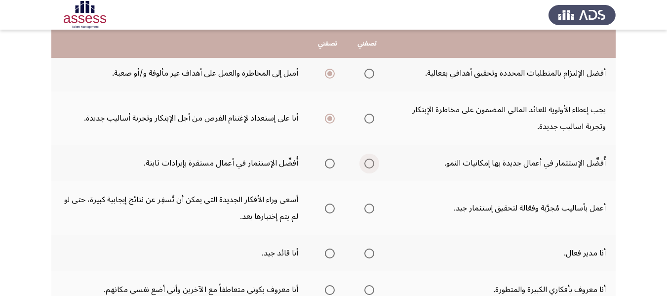
click at [367, 161] on span "Select an option" at bounding box center [370, 164] width 10 height 10
click at [367, 161] on input "Select an option" at bounding box center [370, 164] width 10 height 10
click at [331, 210] on span "Select an option" at bounding box center [330, 209] width 10 height 10
click at [331, 210] on input "Select an option" at bounding box center [330, 209] width 10 height 10
click at [368, 254] on span "Select an option" at bounding box center [370, 253] width 10 height 10
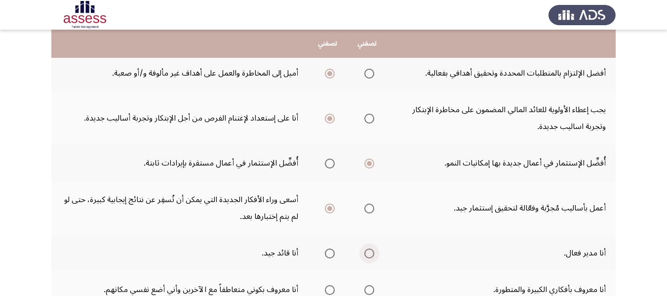
click at [368, 254] on input "Select an option" at bounding box center [370, 253] width 10 height 10
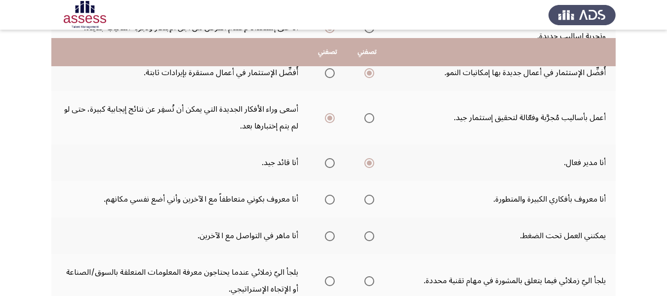
scroll to position [296, 0]
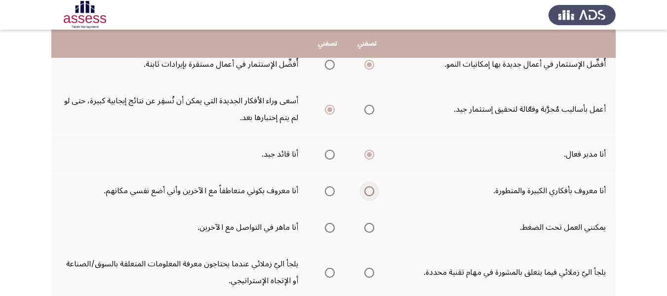
click at [367, 191] on span "Select an option" at bounding box center [370, 191] width 10 height 10
click at [367, 191] on input "Select an option" at bounding box center [370, 191] width 10 height 10
click at [368, 228] on span "Select an option" at bounding box center [370, 228] width 10 height 10
click at [368, 228] on input "Select an option" at bounding box center [370, 228] width 10 height 10
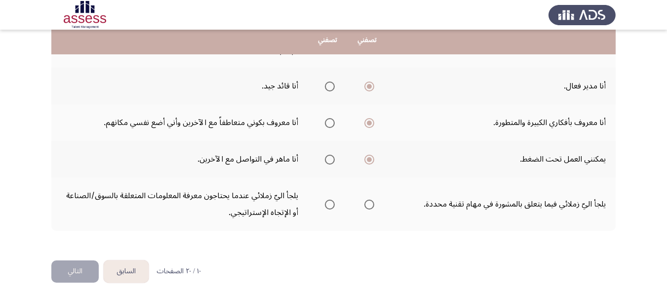
scroll to position [368, 0]
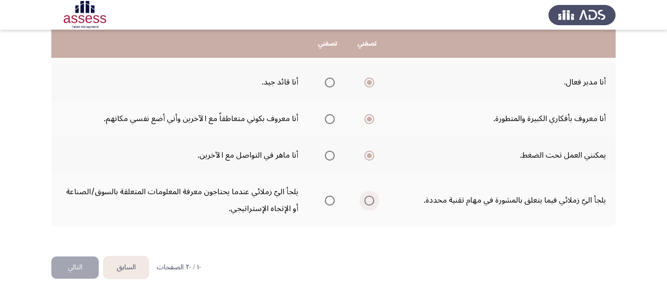
click at [367, 202] on span "Select an option" at bounding box center [370, 201] width 10 height 10
click at [367, 202] on input "Select an option" at bounding box center [370, 201] width 10 height 10
click at [81, 270] on button "التالي" at bounding box center [74, 267] width 47 height 22
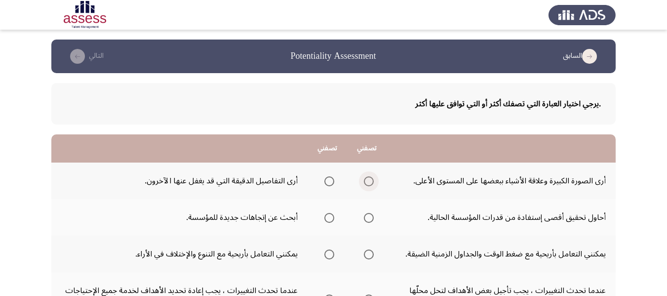
click at [370, 179] on span "Select an option" at bounding box center [369, 181] width 10 height 10
click at [370, 179] on input "Select an option" at bounding box center [369, 181] width 10 height 10
click at [367, 216] on span "Select an option" at bounding box center [369, 218] width 10 height 10
click at [367, 216] on input "Select an option" at bounding box center [369, 218] width 10 height 10
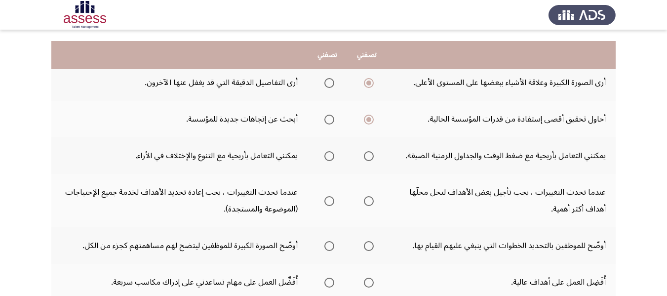
scroll to position [119, 0]
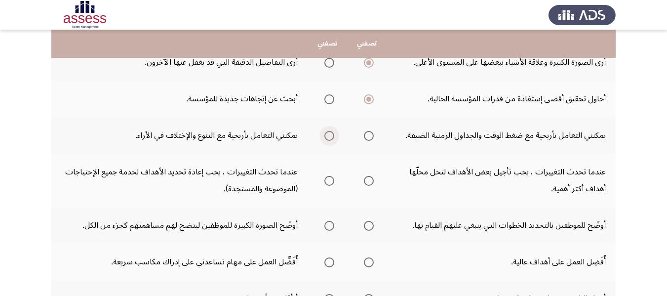
click at [331, 138] on span "Select an option" at bounding box center [330, 136] width 10 height 10
click at [331, 138] on input "Select an option" at bounding box center [330, 136] width 10 height 10
click at [327, 182] on span "Select an option" at bounding box center [330, 181] width 10 height 10
click at [327, 182] on input "Select an option" at bounding box center [330, 181] width 10 height 10
click at [325, 224] on span "Select an option" at bounding box center [330, 226] width 10 height 10
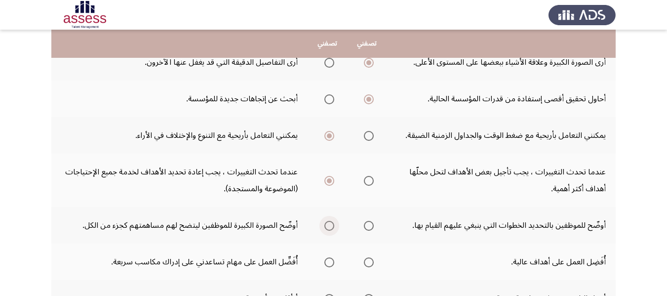
click at [325, 224] on input "Select an option" at bounding box center [330, 226] width 10 height 10
click at [368, 260] on span "Select an option" at bounding box center [369, 262] width 10 height 10
click at [368, 260] on input "Select an option" at bounding box center [369, 262] width 10 height 10
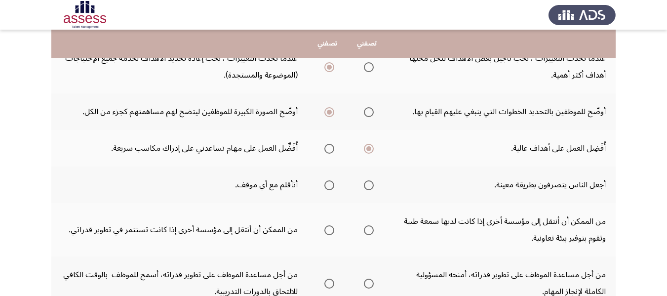
scroll to position [237, 0]
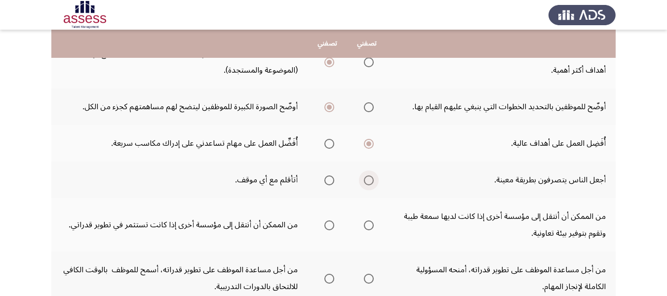
click at [364, 180] on span "Select an option" at bounding box center [369, 180] width 10 height 10
click at [364, 180] on input "Select an option" at bounding box center [369, 180] width 10 height 10
click at [367, 230] on span "Select an option" at bounding box center [369, 225] width 10 height 10
click at [367, 230] on input "Select an option" at bounding box center [369, 225] width 10 height 10
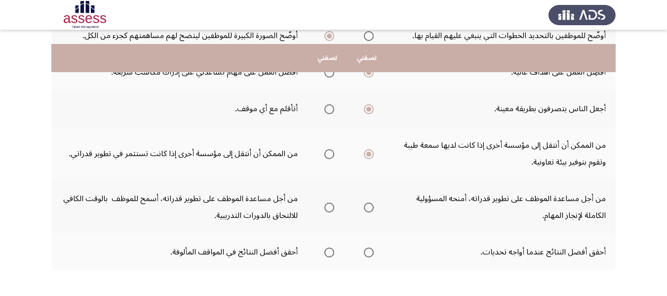
scroll to position [323, 0]
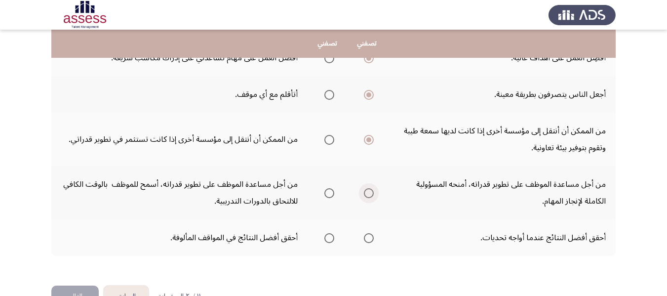
click at [370, 195] on span "Select an option" at bounding box center [369, 193] width 10 height 10
click at [370, 195] on input "Select an option" at bounding box center [369, 193] width 10 height 10
click at [369, 239] on span "Select an option" at bounding box center [369, 238] width 10 height 10
click at [369, 239] on input "Select an option" at bounding box center [369, 238] width 10 height 10
click at [78, 288] on button "التالي" at bounding box center [74, 297] width 47 height 22
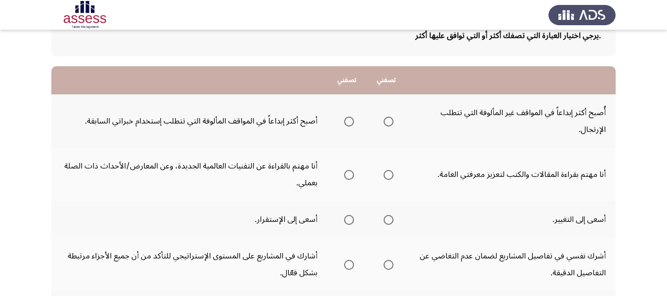
scroll to position [79, 0]
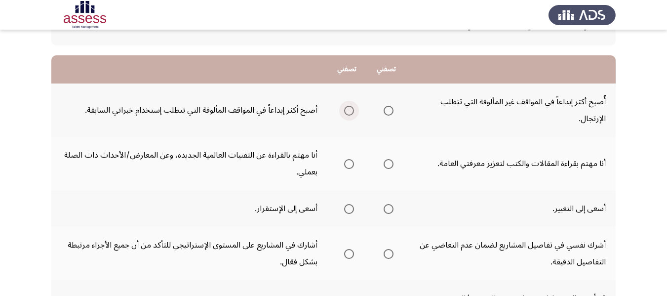
click at [351, 111] on span "Select an option" at bounding box center [349, 111] width 10 height 10
click at [351, 111] on input "Select an option" at bounding box center [349, 111] width 10 height 10
click at [348, 165] on span "Select an option" at bounding box center [349, 164] width 10 height 10
click at [348, 165] on input "Select an option" at bounding box center [349, 164] width 10 height 10
click at [389, 209] on span "Select an option" at bounding box center [389, 209] width 10 height 10
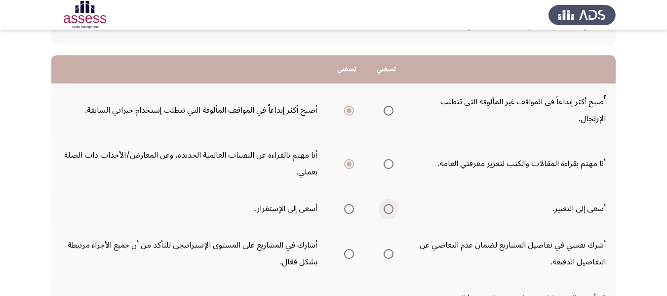
click at [389, 209] on input "Select an option" at bounding box center [389, 209] width 10 height 10
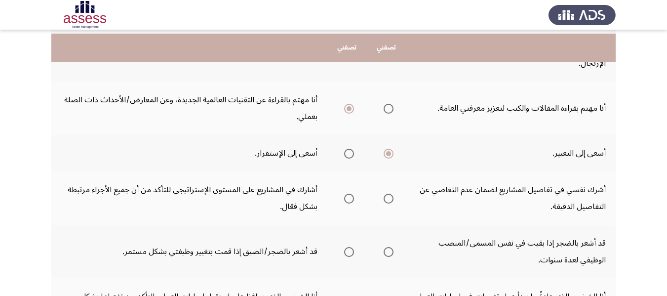
scroll to position [138, 0]
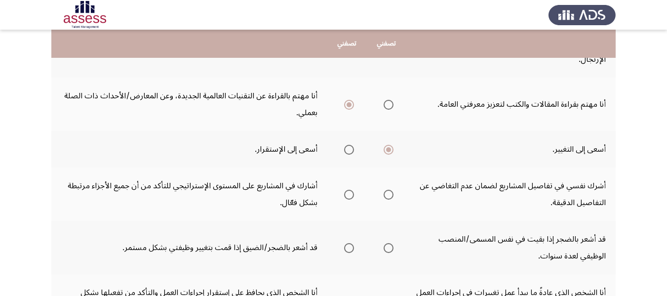
click at [351, 193] on span "Select an option" at bounding box center [349, 195] width 10 height 10
click at [351, 193] on input "Select an option" at bounding box center [349, 195] width 10 height 10
click at [390, 248] on span "Select an option" at bounding box center [389, 248] width 10 height 10
click at [390, 248] on input "Select an option" at bounding box center [389, 248] width 10 height 10
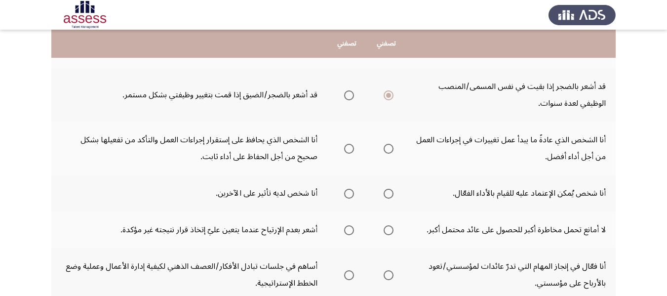
scroll to position [296, 0]
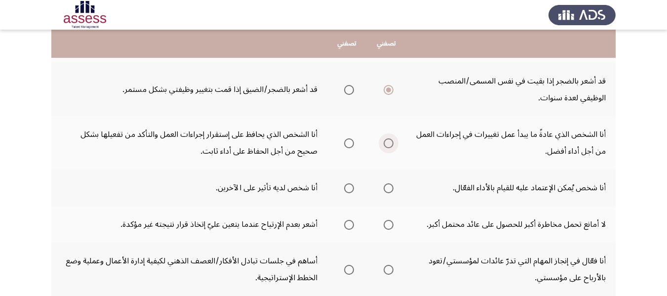
click at [390, 141] on span "Select an option" at bounding box center [389, 143] width 10 height 10
click at [390, 141] on input "Select an option" at bounding box center [389, 143] width 10 height 10
click at [387, 190] on span "Select an option" at bounding box center [389, 188] width 10 height 10
click at [387, 190] on input "Select an option" at bounding box center [389, 188] width 10 height 10
click at [349, 225] on span "Select an option" at bounding box center [349, 225] width 10 height 10
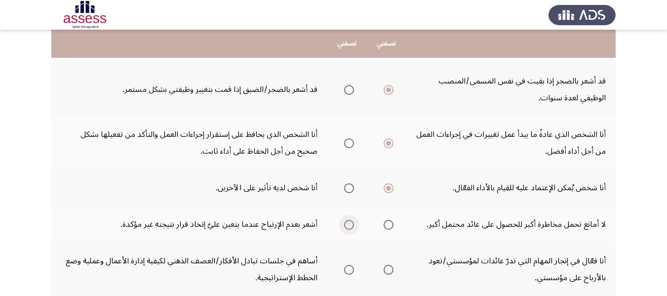
click at [349, 225] on input "Select an option" at bounding box center [349, 225] width 10 height 10
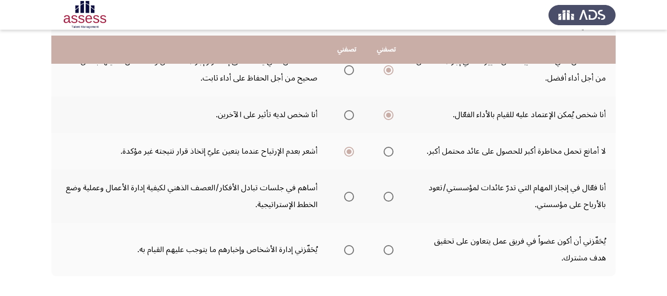
scroll to position [375, 0]
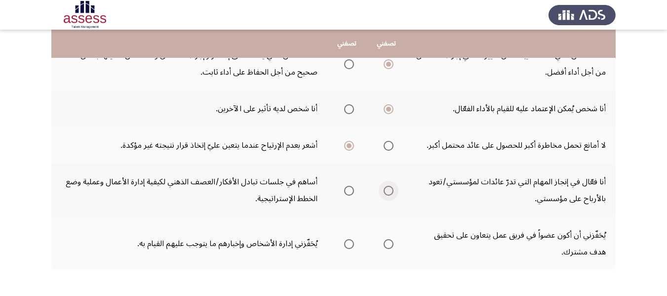
click at [392, 193] on span "Select an option" at bounding box center [389, 191] width 10 height 10
click at [392, 193] on input "Select an option" at bounding box center [389, 191] width 10 height 10
click at [350, 246] on span "Select an option" at bounding box center [349, 244] width 10 height 10
click at [350, 246] on input "Select an option" at bounding box center [349, 244] width 10 height 10
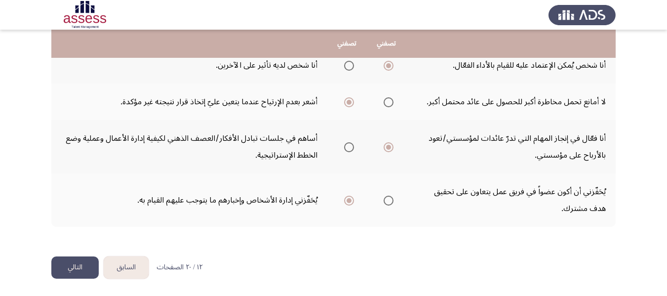
click at [78, 265] on button "التالي" at bounding box center [74, 267] width 47 height 22
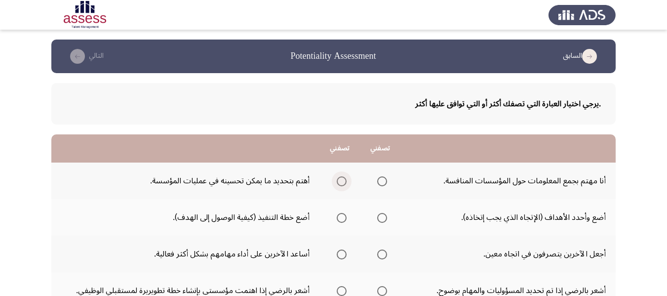
click at [344, 177] on span "Select an option" at bounding box center [342, 181] width 10 height 10
click at [344, 177] on input "Select an option" at bounding box center [342, 181] width 10 height 10
click at [342, 218] on span "Select an option" at bounding box center [342, 218] width 10 height 10
click at [342, 218] on input "Select an option" at bounding box center [342, 218] width 10 height 10
click at [339, 254] on span "Select an option" at bounding box center [342, 254] width 10 height 10
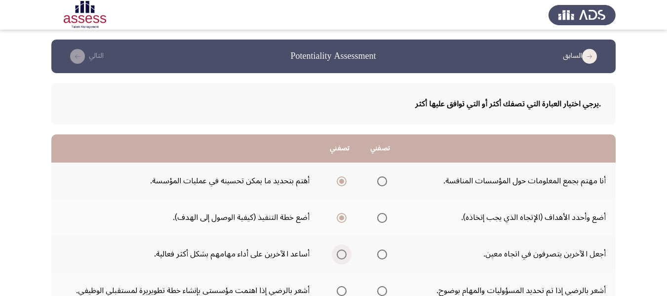
click at [339, 254] on input "Select an option" at bounding box center [342, 254] width 10 height 10
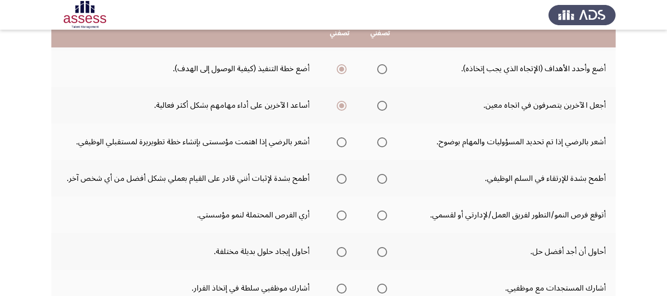
scroll to position [158, 0]
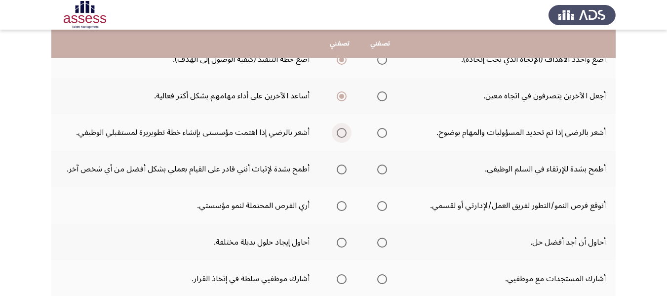
click at [345, 135] on span "Select an option" at bounding box center [342, 133] width 10 height 10
click at [345, 135] on input "Select an option" at bounding box center [342, 133] width 10 height 10
click at [383, 168] on span "Select an option" at bounding box center [382, 169] width 10 height 10
click at [383, 168] on input "Select an option" at bounding box center [382, 169] width 10 height 10
click at [337, 206] on span "Select an option" at bounding box center [342, 206] width 10 height 10
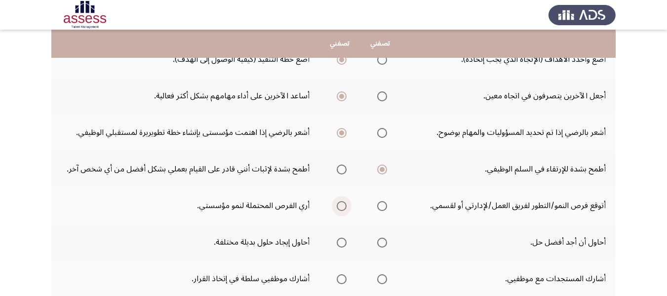
click at [337, 206] on input "Select an option" at bounding box center [342, 206] width 10 height 10
click at [338, 244] on span "Select an option" at bounding box center [342, 243] width 10 height 10
click at [338, 244] on input "Select an option" at bounding box center [342, 243] width 10 height 10
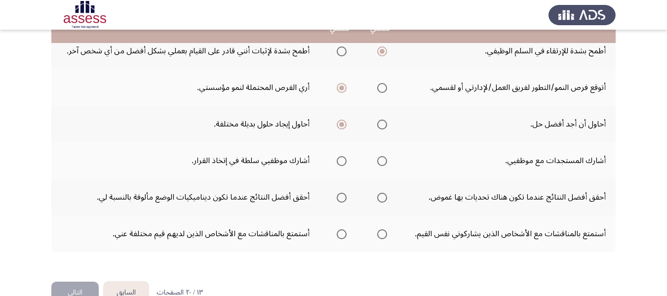
scroll to position [277, 0]
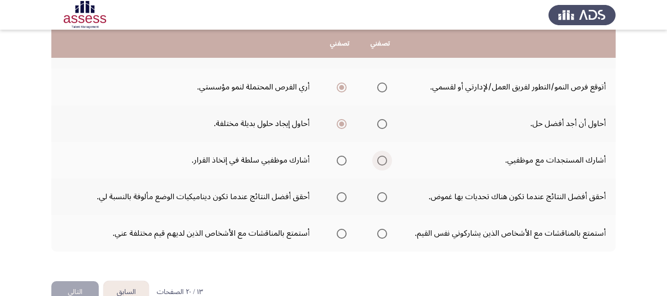
click at [384, 161] on span "Select an option" at bounding box center [382, 161] width 10 height 10
click at [384, 161] on input "Select an option" at bounding box center [382, 161] width 10 height 10
click at [381, 201] on span "Select an option" at bounding box center [382, 197] width 10 height 10
click at [381, 201] on input "Select an option" at bounding box center [382, 197] width 10 height 10
click at [340, 232] on span "Select an option" at bounding box center [342, 234] width 10 height 10
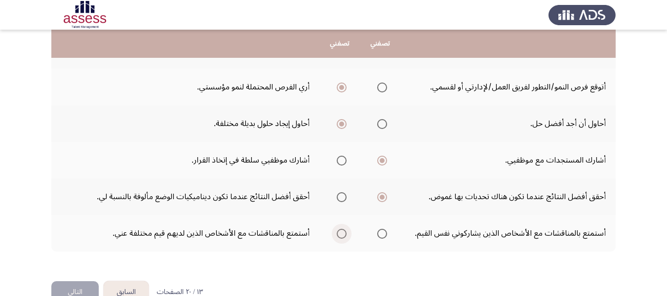
click at [340, 232] on input "Select an option" at bounding box center [342, 234] width 10 height 10
click at [80, 289] on button "التالي" at bounding box center [74, 292] width 47 height 22
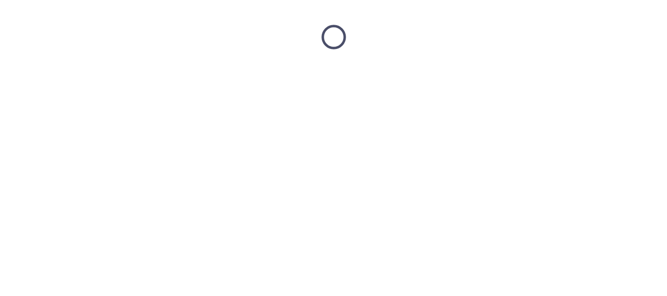
scroll to position [0, 0]
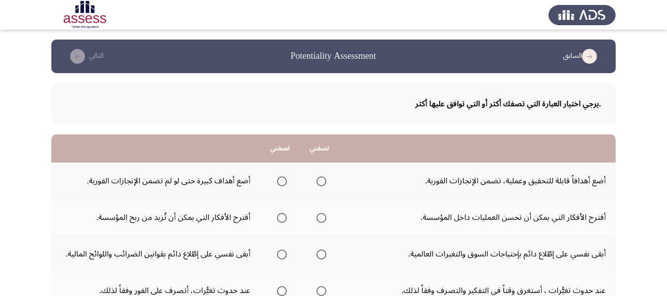
click at [323, 185] on span "Select an option" at bounding box center [322, 181] width 10 height 10
click at [323, 185] on input "Select an option" at bounding box center [322, 181] width 10 height 10
click at [321, 215] on span "Select an option" at bounding box center [322, 218] width 10 height 10
click at [321, 215] on input "Select an option" at bounding box center [322, 218] width 10 height 10
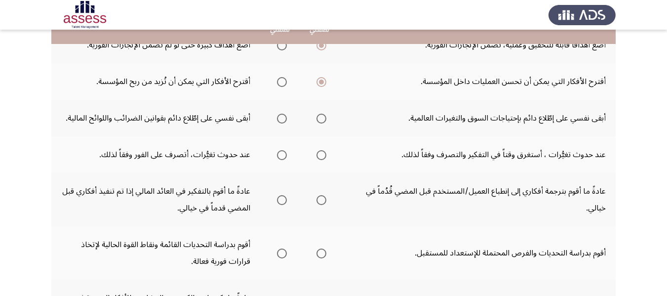
scroll to position [138, 0]
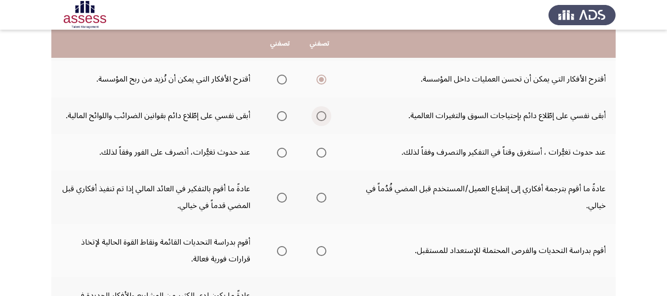
click at [321, 113] on span "Select an option" at bounding box center [322, 116] width 10 height 10
click at [321, 113] on input "Select an option" at bounding box center [322, 116] width 10 height 10
click at [280, 155] on span "Select an option" at bounding box center [282, 153] width 10 height 10
click at [280, 155] on input "Select an option" at bounding box center [282, 153] width 10 height 10
click at [323, 198] on span "Select an option" at bounding box center [322, 198] width 10 height 10
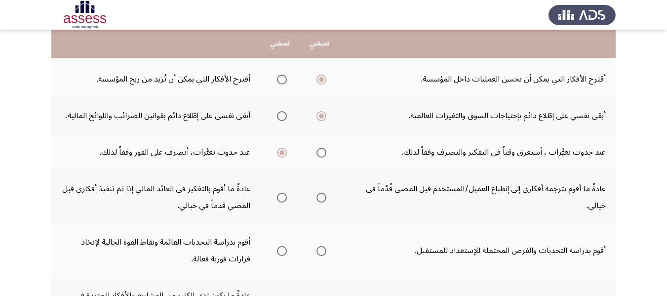
click at [323, 198] on input "Select an option" at bounding box center [322, 198] width 10 height 10
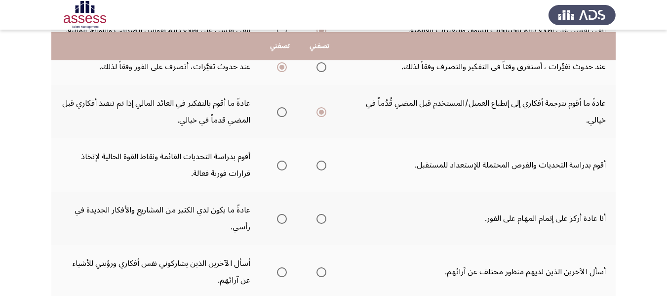
scroll to position [237, 0]
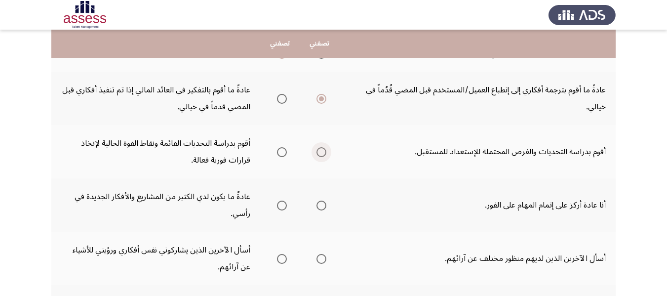
click at [322, 152] on span "Select an option" at bounding box center [322, 152] width 10 height 10
click at [322, 152] on input "Select an option" at bounding box center [322, 152] width 10 height 10
click at [283, 207] on span "Select an option" at bounding box center [282, 206] width 10 height 10
click at [283, 207] on input "Select an option" at bounding box center [282, 206] width 10 height 10
click at [317, 258] on span "Select an option" at bounding box center [322, 259] width 10 height 10
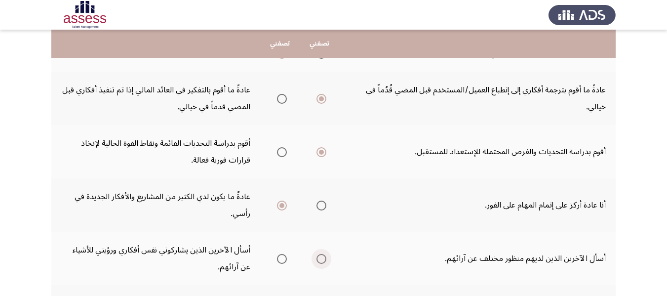
click at [317, 258] on input "Select an option" at bounding box center [322, 259] width 10 height 10
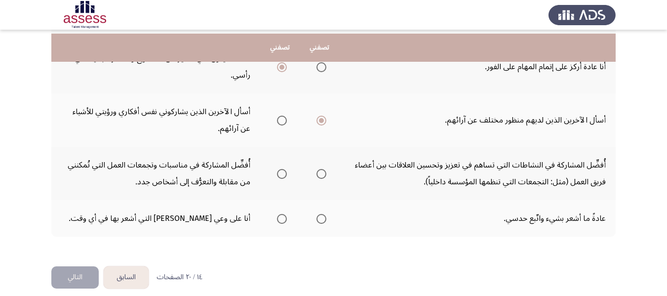
scroll to position [385, 0]
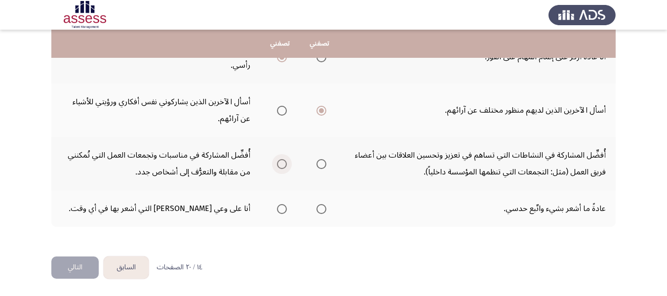
click at [284, 162] on span "Select an option" at bounding box center [282, 164] width 10 height 10
click at [284, 162] on input "Select an option" at bounding box center [282, 164] width 10 height 10
click at [322, 212] on span "Select an option" at bounding box center [322, 209] width 10 height 10
click at [322, 212] on input "Select an option" at bounding box center [322, 209] width 10 height 10
click at [85, 269] on button "التالي" at bounding box center [74, 267] width 47 height 22
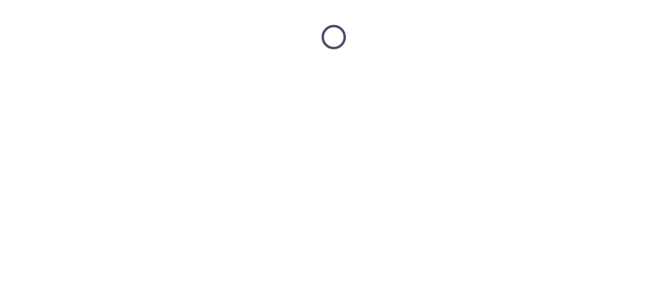
scroll to position [0, 0]
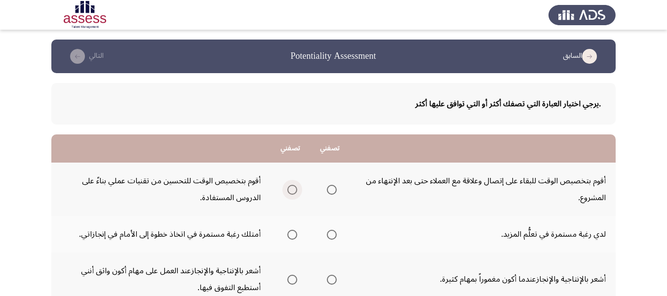
click at [291, 190] on span "Select an option" at bounding box center [292, 190] width 10 height 10
click at [291, 190] on input "Select an option" at bounding box center [292, 190] width 10 height 10
click at [293, 236] on span "Select an option" at bounding box center [292, 235] width 10 height 10
click at [293, 236] on input "Select an option" at bounding box center [292, 235] width 10 height 10
click at [295, 280] on span "Select an option" at bounding box center [292, 280] width 10 height 10
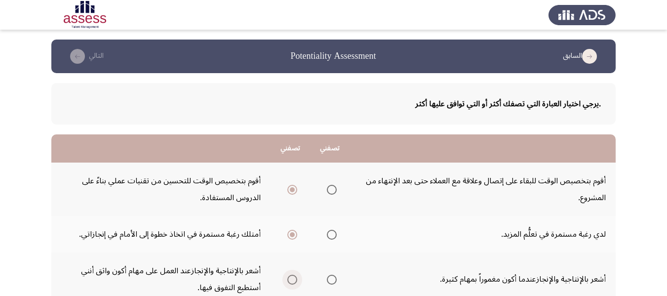
click at [295, 280] on input "Select an option" at bounding box center [292, 280] width 10 height 10
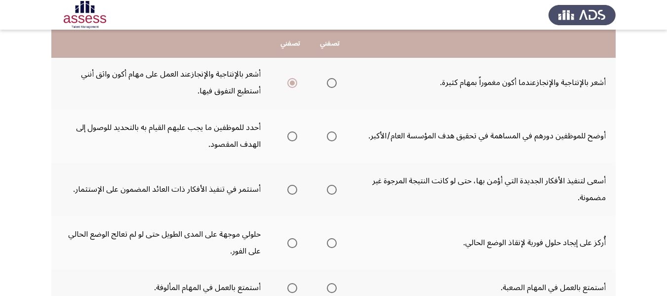
scroll to position [198, 0]
click at [294, 135] on span "Select an option" at bounding box center [292, 135] width 10 height 10
click at [294, 135] on input "Select an option" at bounding box center [292, 135] width 10 height 10
click at [325, 131] on label "Select an option" at bounding box center [330, 135] width 14 height 10
click at [327, 131] on input "Select an option" at bounding box center [332, 135] width 10 height 10
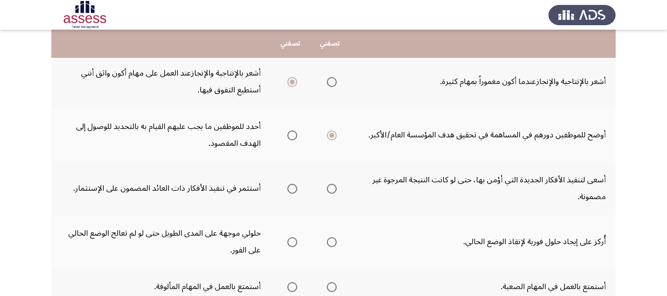
click at [292, 191] on span "Select an option" at bounding box center [292, 189] width 10 height 10
click at [292, 191] on input "Select an option" at bounding box center [292, 189] width 10 height 10
click at [336, 241] on span "Select an option" at bounding box center [332, 242] width 10 height 10
click at [336, 241] on input "Select an option" at bounding box center [332, 242] width 10 height 10
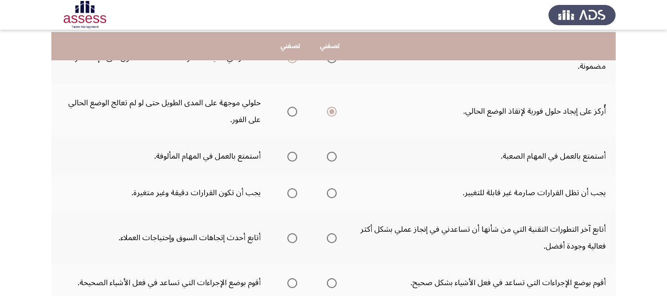
scroll to position [336, 0]
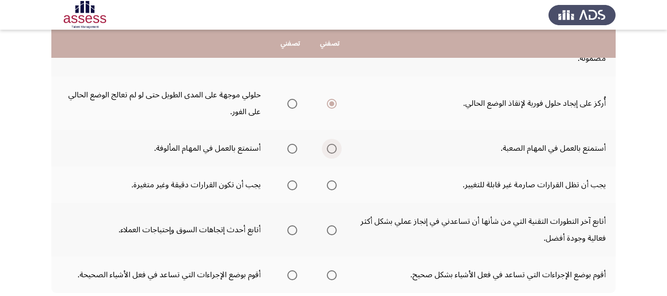
click at [333, 149] on span "Select an option" at bounding box center [332, 149] width 10 height 10
click at [333, 149] on input "Select an option" at bounding box center [332, 149] width 10 height 10
click at [287, 185] on span "Select an option" at bounding box center [292, 185] width 10 height 10
click at [287, 185] on input "Select an option" at bounding box center [292, 185] width 10 height 10
click at [296, 232] on span "Select an option" at bounding box center [292, 230] width 10 height 10
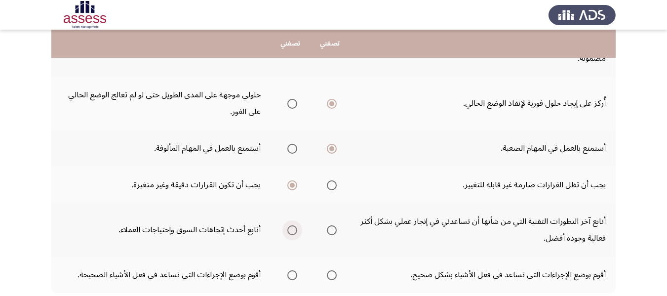
click at [296, 232] on input "Select an option" at bounding box center [292, 230] width 10 height 10
click at [331, 280] on span "Select an option" at bounding box center [332, 275] width 10 height 10
click at [331, 280] on input "Select an option" at bounding box center [332, 275] width 10 height 10
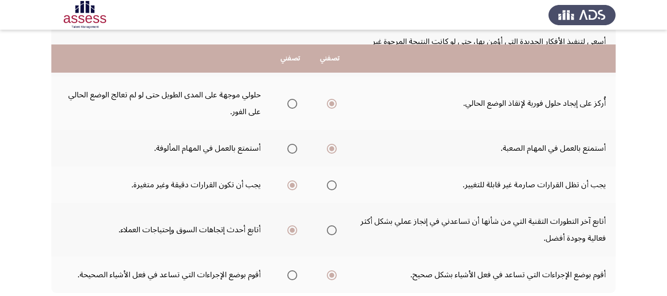
scroll to position [402, 0]
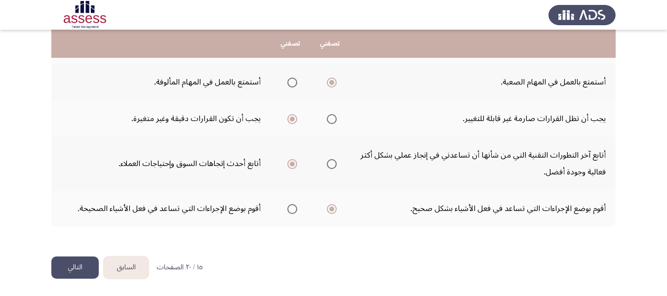
click at [84, 267] on button "التالي" at bounding box center [74, 267] width 47 height 22
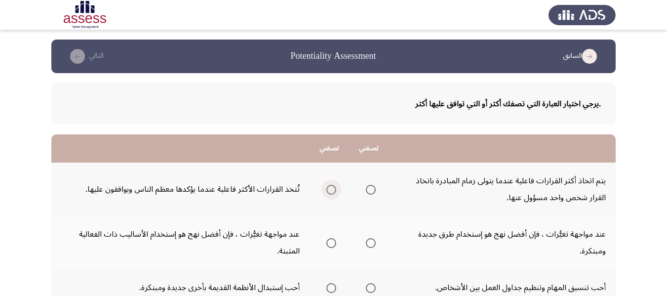
click at [329, 189] on span "Select an option" at bounding box center [332, 190] width 10 height 10
click at [329, 189] on input "Select an option" at bounding box center [332, 190] width 10 height 10
click at [373, 245] on span "Select an option" at bounding box center [371, 243] width 10 height 10
click at [373, 245] on input "Select an option" at bounding box center [371, 243] width 10 height 10
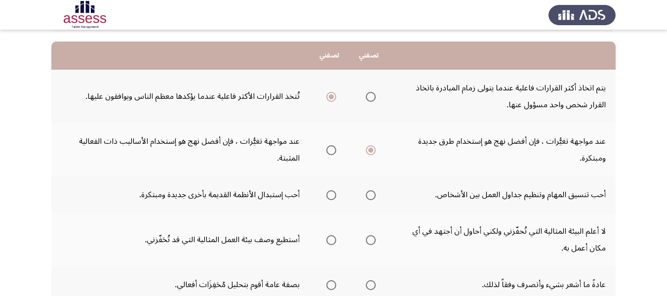
scroll to position [99, 0]
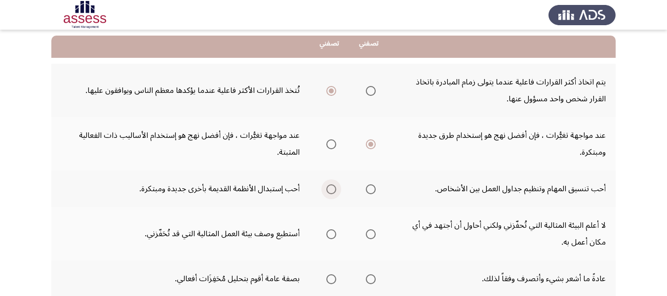
click at [327, 190] on span "Select an option" at bounding box center [332, 189] width 10 height 10
click at [327, 190] on input "Select an option" at bounding box center [332, 189] width 10 height 10
click at [331, 237] on span "Select an option" at bounding box center [332, 234] width 10 height 10
click at [331, 237] on input "Select an option" at bounding box center [332, 234] width 10 height 10
click at [369, 278] on span "Select an option" at bounding box center [371, 279] width 10 height 10
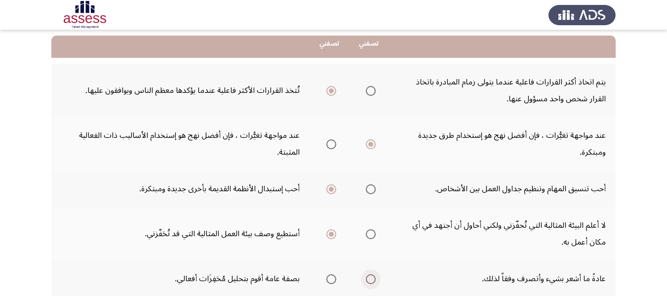
click at [369, 278] on input "Select an option" at bounding box center [371, 279] width 10 height 10
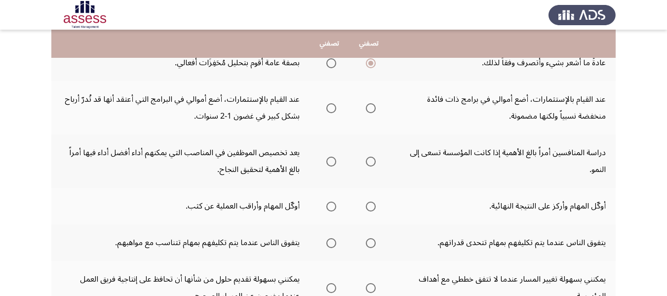
scroll to position [316, 0]
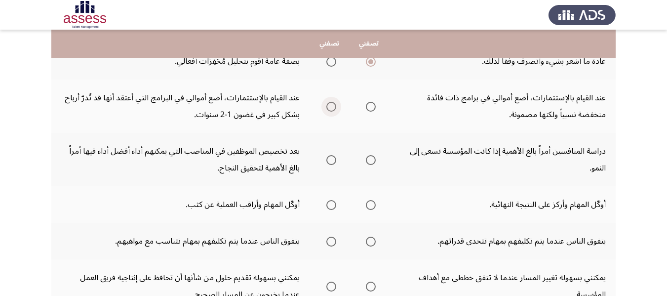
click at [333, 104] on span "Select an option" at bounding box center [332, 107] width 10 height 10
click at [333, 104] on input "Select an option" at bounding box center [332, 107] width 10 height 10
click at [329, 160] on span "Select an option" at bounding box center [332, 160] width 10 height 10
click at [329, 160] on input "Select an option" at bounding box center [332, 160] width 10 height 10
click at [331, 205] on span "Select an option" at bounding box center [331, 205] width 0 height 0
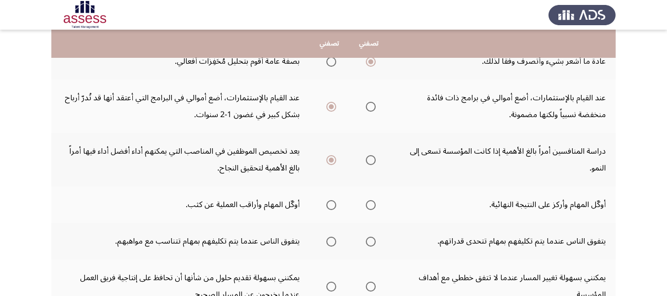
click at [331, 205] on input "Select an option" at bounding box center [332, 205] width 10 height 10
click at [370, 240] on span "Select an option" at bounding box center [371, 242] width 10 height 10
click at [370, 240] on input "Select an option" at bounding box center [371, 242] width 10 height 10
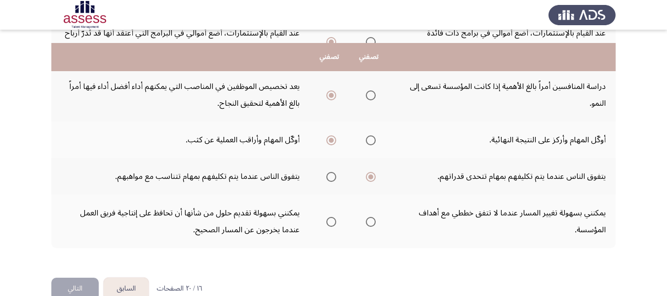
scroll to position [395, 0]
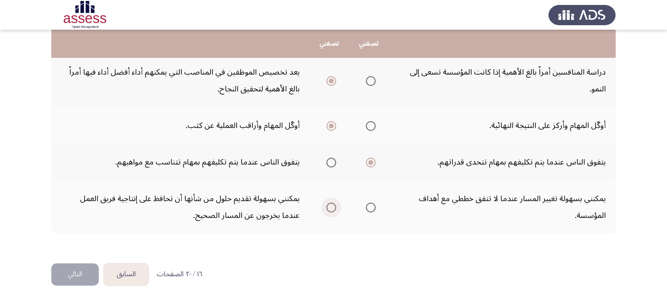
click at [335, 207] on span "Select an option" at bounding box center [332, 208] width 10 height 10
click at [335, 207] on input "Select an option" at bounding box center [332, 208] width 10 height 10
click at [84, 270] on button "التالي" at bounding box center [74, 274] width 47 height 22
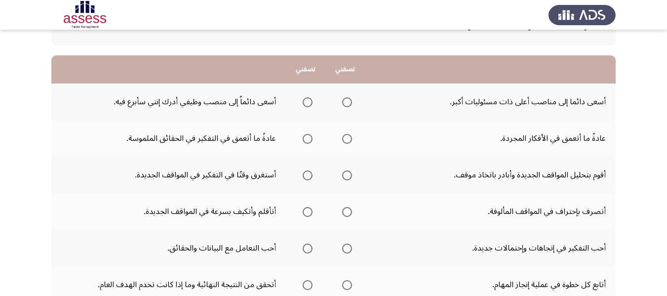
scroll to position [99, 0]
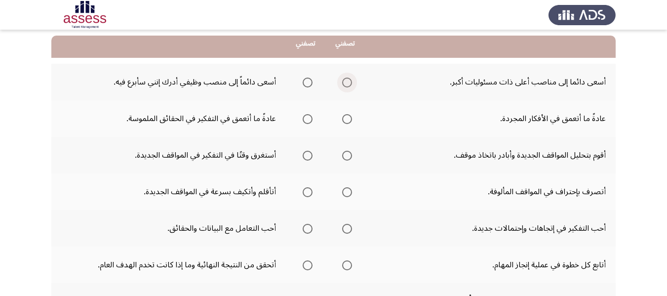
click at [351, 86] on span "Select an option" at bounding box center [347, 83] width 10 height 10
click at [351, 86] on input "Select an option" at bounding box center [347, 83] width 10 height 10
click at [306, 117] on span "Select an option" at bounding box center [308, 119] width 10 height 10
click at [306, 117] on input "Select an option" at bounding box center [308, 119] width 10 height 10
click at [345, 156] on span "Select an option" at bounding box center [347, 156] width 10 height 10
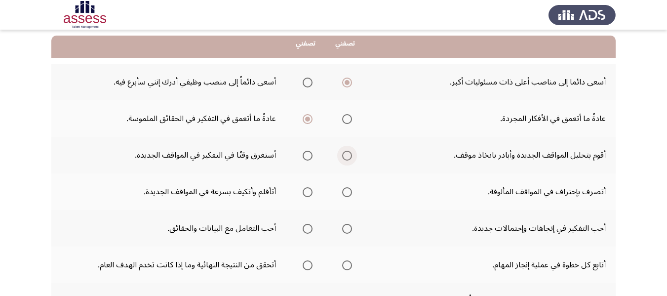
click at [345, 156] on input "Select an option" at bounding box center [347, 156] width 10 height 10
click at [309, 197] on span "Select an option" at bounding box center [308, 192] width 10 height 10
click at [309, 197] on input "Select an option" at bounding box center [308, 192] width 10 height 10
click at [347, 226] on span "Select an option" at bounding box center [347, 229] width 10 height 10
click at [347, 226] on input "Select an option" at bounding box center [347, 229] width 10 height 10
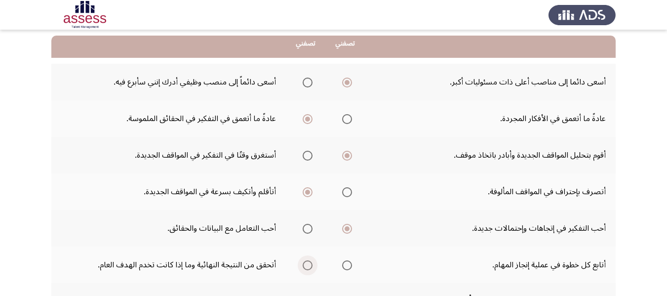
click at [307, 264] on span "Select an option" at bounding box center [308, 265] width 10 height 10
click at [307, 264] on input "Select an option" at bounding box center [308, 265] width 10 height 10
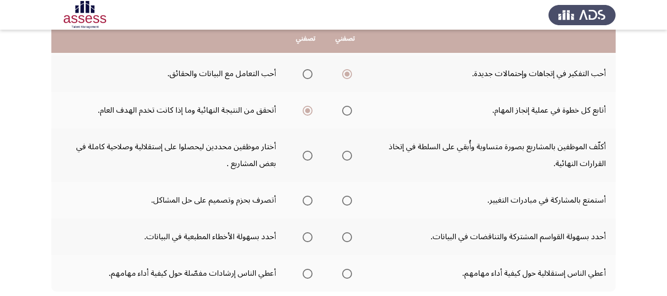
scroll to position [257, 0]
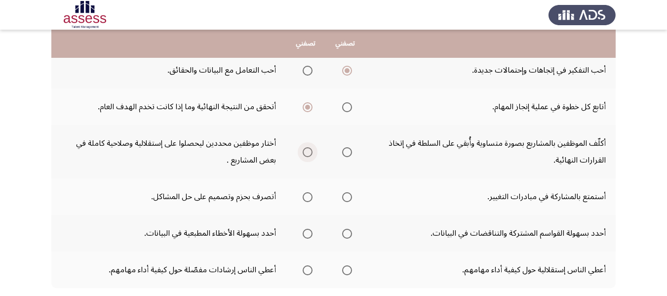
click at [308, 152] on span "Select an option" at bounding box center [308, 152] width 10 height 10
click at [308, 152] on input "Select an option" at bounding box center [308, 152] width 10 height 10
click at [307, 196] on span "Select an option" at bounding box center [308, 197] width 10 height 10
click at [307, 196] on input "Select an option" at bounding box center [308, 197] width 10 height 10
click at [348, 236] on span "Select an option" at bounding box center [347, 234] width 10 height 10
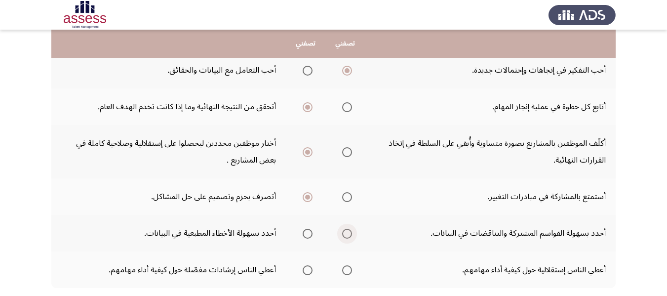
click at [348, 236] on input "Select an option" at bounding box center [347, 234] width 10 height 10
click at [346, 268] on span "Select an option" at bounding box center [347, 270] width 10 height 10
click at [346, 268] on input "Select an option" at bounding box center [347, 270] width 10 height 10
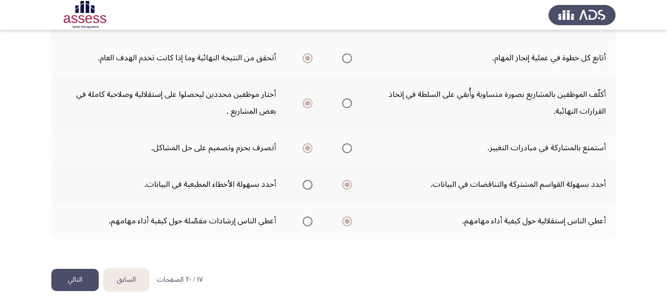
scroll to position [318, 0]
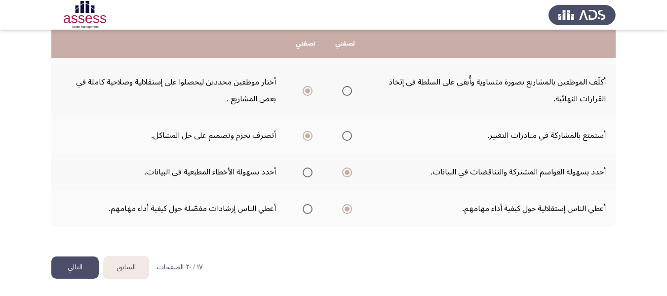
click at [71, 264] on button "التالي" at bounding box center [74, 267] width 47 height 22
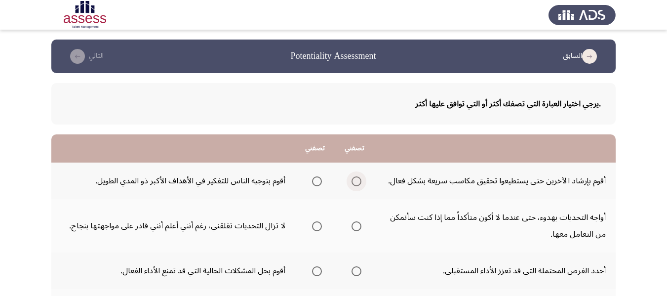
click at [357, 183] on span "Select an option" at bounding box center [357, 181] width 10 height 10
click at [357, 183] on input "Select an option" at bounding box center [357, 181] width 10 height 10
click at [357, 225] on span "Select an option" at bounding box center [357, 226] width 10 height 10
click at [357, 225] on input "Select an option" at bounding box center [357, 226] width 10 height 10
click at [356, 270] on span "Select an option" at bounding box center [357, 271] width 10 height 10
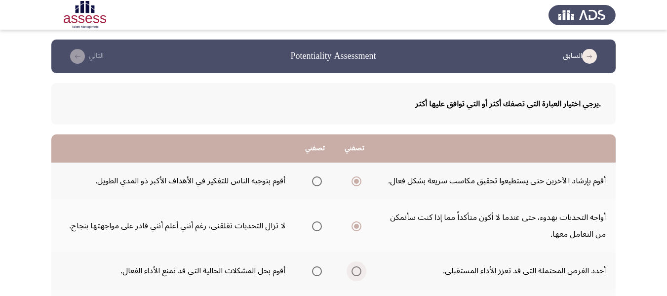
click at [356, 270] on input "Select an option" at bounding box center [357, 271] width 10 height 10
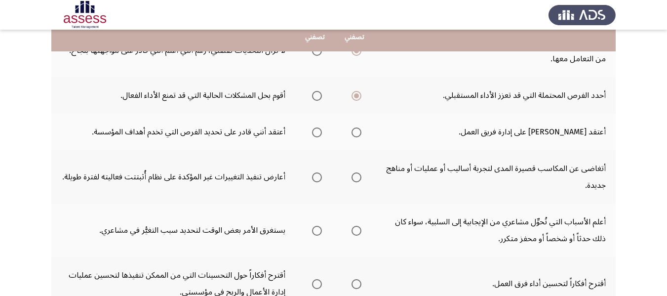
scroll to position [178, 0]
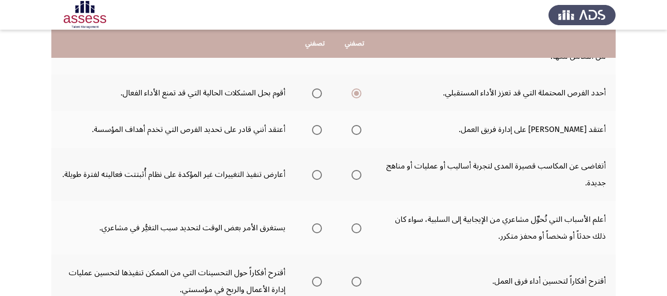
click at [319, 128] on span "Select an option" at bounding box center [317, 130] width 10 height 10
click at [319, 128] on input "Select an option" at bounding box center [317, 130] width 10 height 10
click at [354, 177] on span "Select an option" at bounding box center [357, 175] width 10 height 10
click at [354, 177] on input "Select an option" at bounding box center [357, 175] width 10 height 10
click at [362, 225] on span "Select an option" at bounding box center [357, 228] width 10 height 10
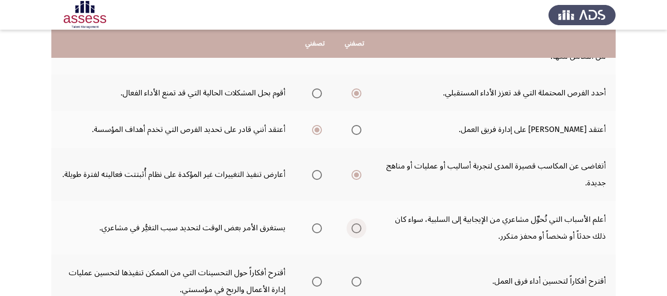
click at [362, 225] on input "Select an option" at bounding box center [357, 228] width 10 height 10
click at [319, 281] on span "Select an option" at bounding box center [317, 282] width 10 height 10
click at [319, 281] on input "Select an option" at bounding box center [317, 282] width 10 height 10
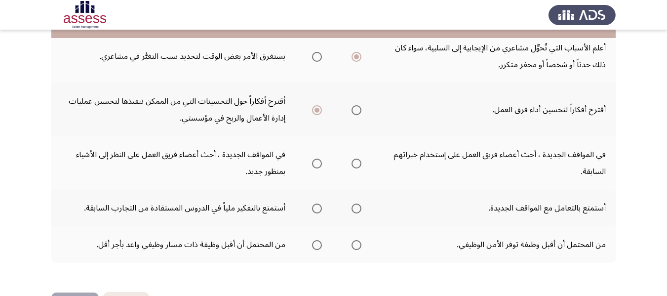
scroll to position [375, 0]
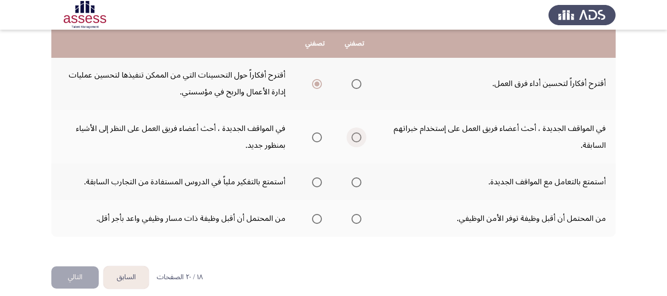
click at [356, 134] on span "Select an option" at bounding box center [357, 137] width 10 height 10
click at [356, 134] on input "Select an option" at bounding box center [357, 137] width 10 height 10
click at [316, 179] on span "Select an option" at bounding box center [317, 182] width 10 height 10
click at [316, 179] on input "Select an option" at bounding box center [317, 182] width 10 height 10
click at [358, 183] on span "Select an option" at bounding box center [357, 182] width 10 height 10
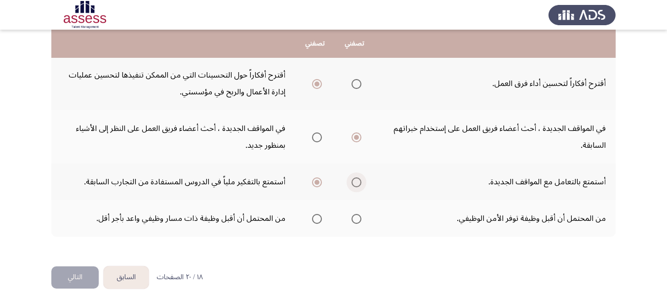
click at [358, 183] on input "Select an option" at bounding box center [357, 182] width 10 height 10
click at [358, 218] on span "Select an option" at bounding box center [357, 219] width 10 height 10
click at [358, 218] on input "Select an option" at bounding box center [357, 219] width 10 height 10
click at [81, 278] on button "التالي" at bounding box center [74, 277] width 47 height 22
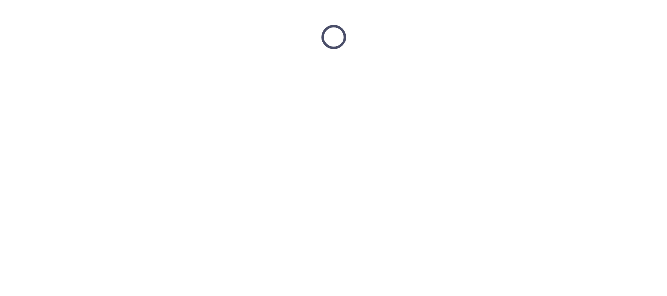
scroll to position [0, 0]
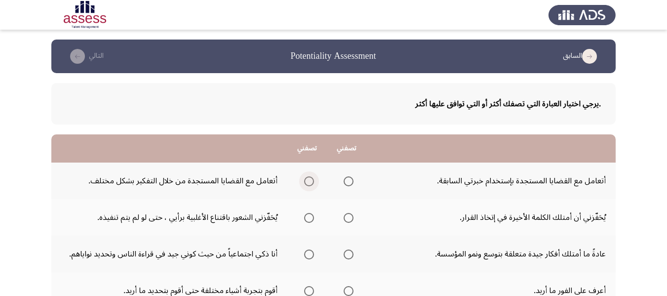
click at [308, 183] on span "Select an option" at bounding box center [309, 181] width 10 height 10
click at [308, 183] on input "Select an option" at bounding box center [309, 181] width 10 height 10
click at [307, 218] on span "Select an option" at bounding box center [309, 218] width 10 height 10
click at [307, 218] on input "Select an option" at bounding box center [309, 218] width 10 height 10
click at [303, 256] on label "Select an option" at bounding box center [307, 254] width 14 height 10
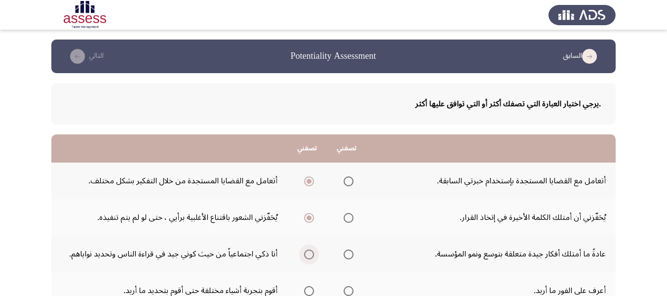
click at [304, 256] on input "Select an option" at bounding box center [309, 254] width 10 height 10
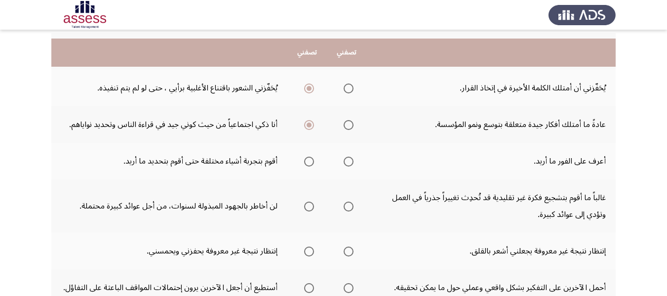
scroll to position [138, 0]
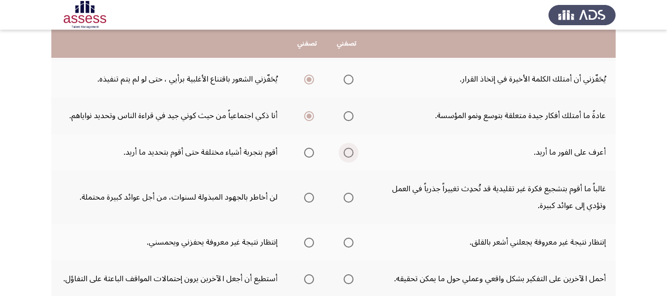
click at [347, 150] on span "Select an option" at bounding box center [349, 153] width 10 height 10
click at [347, 150] on input "Select an option" at bounding box center [349, 153] width 10 height 10
click at [346, 197] on span "Select an option" at bounding box center [349, 198] width 10 height 10
click at [346, 197] on input "Select an option" at bounding box center [349, 198] width 10 height 10
click at [347, 240] on span "Select an option" at bounding box center [349, 243] width 10 height 10
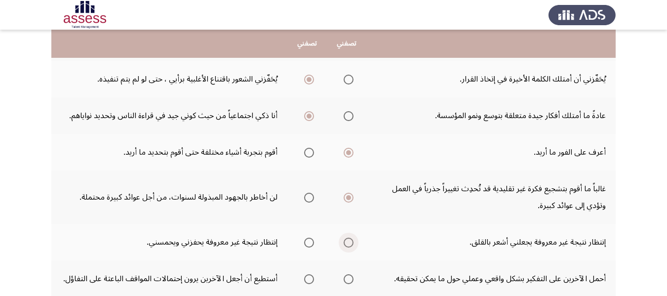
click at [347, 240] on input "Select an option" at bounding box center [349, 243] width 10 height 10
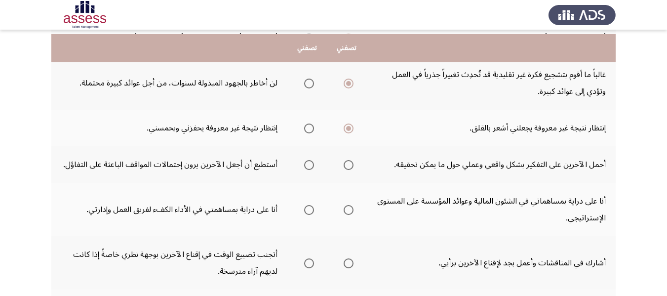
scroll to position [257, 0]
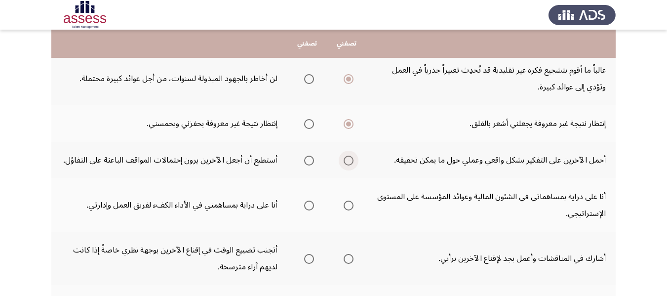
click at [348, 162] on span "Select an option" at bounding box center [349, 161] width 10 height 10
click at [348, 162] on input "Select an option" at bounding box center [349, 161] width 10 height 10
click at [306, 204] on span "Select an option" at bounding box center [309, 206] width 10 height 10
click at [306, 204] on input "Select an option" at bounding box center [309, 206] width 10 height 10
click at [309, 261] on span "Select an option" at bounding box center [309, 259] width 10 height 10
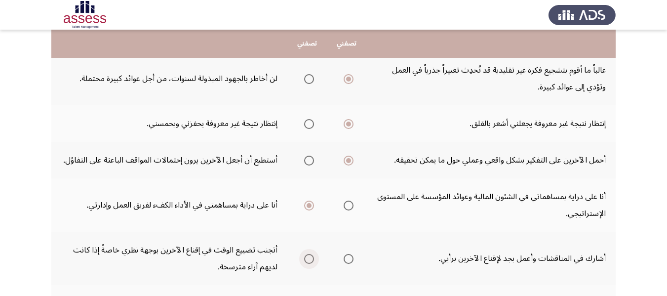
click at [309, 261] on input "Select an option" at bounding box center [309, 259] width 10 height 10
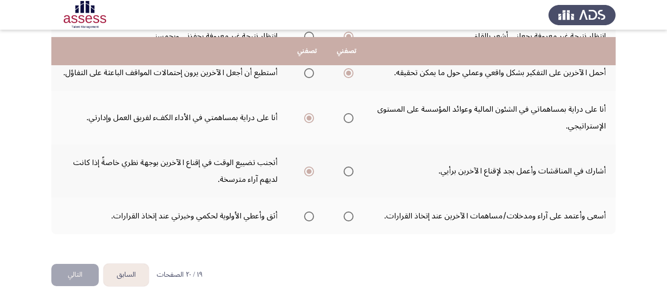
scroll to position [352, 0]
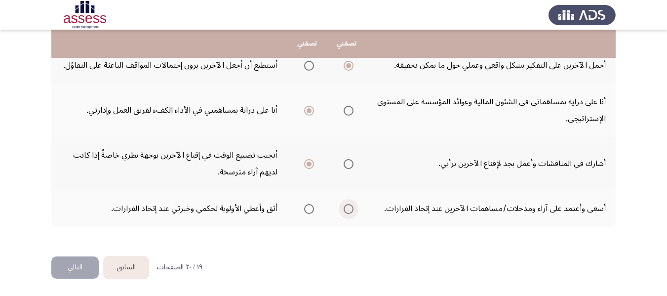
click at [351, 208] on span "Select an option" at bounding box center [349, 209] width 10 height 10
click at [351, 208] on input "Select an option" at bounding box center [349, 209] width 10 height 10
click at [61, 270] on button "التالي" at bounding box center [74, 267] width 47 height 22
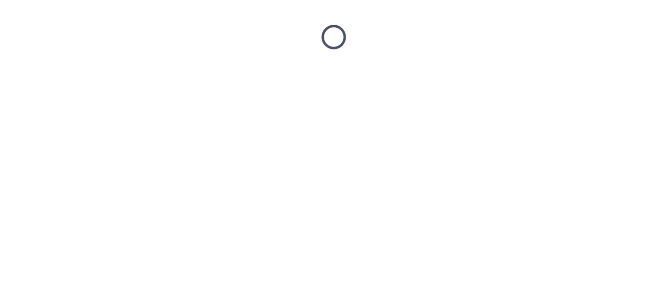
scroll to position [0, 0]
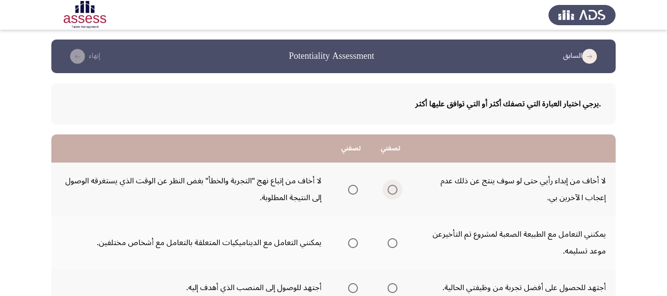
click at [393, 192] on span "Select an option" at bounding box center [393, 190] width 10 height 10
click at [393, 192] on input "Select an option" at bounding box center [393, 190] width 10 height 10
click at [391, 244] on span "Select an option" at bounding box center [393, 243] width 10 height 10
click at [391, 244] on input "Select an option" at bounding box center [393, 243] width 10 height 10
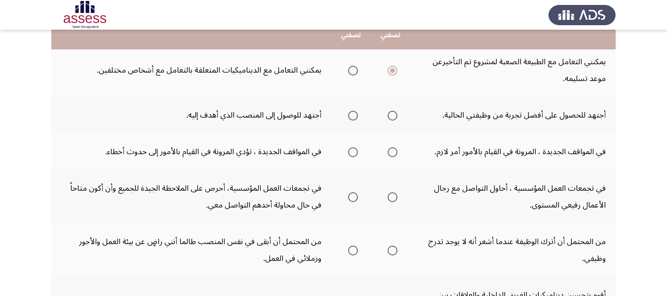
scroll to position [178, 0]
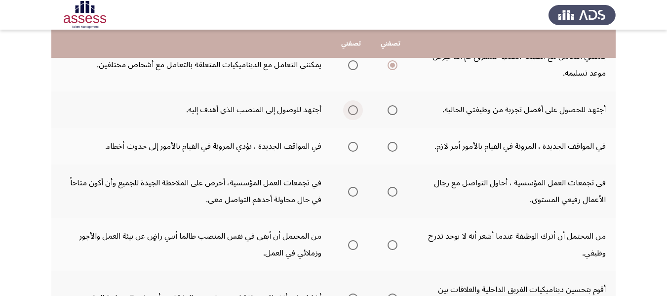
click at [355, 111] on span "Select an option" at bounding box center [353, 110] width 10 height 10
click at [355, 111] on input "Select an option" at bounding box center [353, 110] width 10 height 10
click at [353, 143] on span "Select an option" at bounding box center [353, 147] width 10 height 10
click at [353, 143] on input "Select an option" at bounding box center [353, 147] width 10 height 10
click at [357, 193] on span "Select an option" at bounding box center [353, 192] width 10 height 10
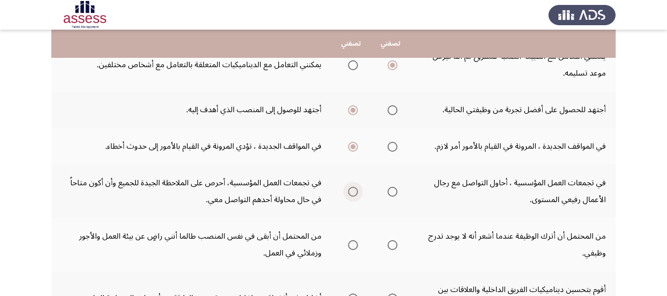
click at [357, 193] on input "Select an option" at bounding box center [353, 192] width 10 height 10
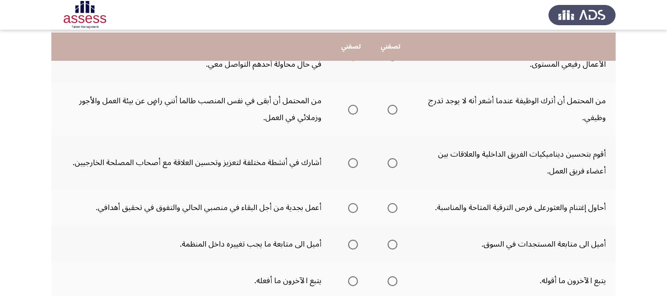
scroll to position [316, 0]
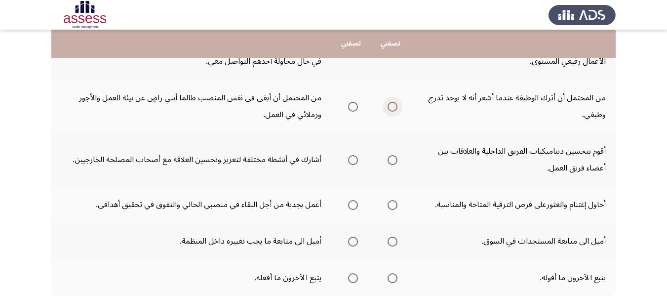
click at [395, 108] on span "Select an option" at bounding box center [393, 107] width 10 height 10
click at [395, 108] on input "Select an option" at bounding box center [393, 107] width 10 height 10
click at [351, 103] on span "Select an option" at bounding box center [353, 107] width 10 height 10
click at [351, 103] on input "Select an option" at bounding box center [353, 107] width 10 height 10
click at [393, 163] on span "Select an option" at bounding box center [393, 160] width 10 height 10
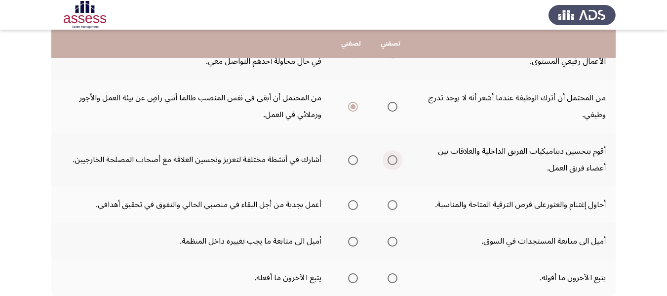
click at [393, 163] on input "Select an option" at bounding box center [393, 160] width 10 height 10
click at [391, 204] on span "Select an option" at bounding box center [393, 205] width 10 height 10
click at [391, 204] on input "Select an option" at bounding box center [393, 205] width 10 height 10
click at [391, 243] on span "Select an option" at bounding box center [393, 242] width 10 height 10
click at [391, 243] on input "Select an option" at bounding box center [393, 242] width 10 height 10
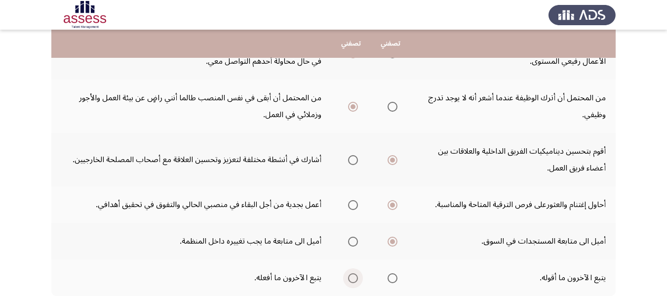
click at [355, 274] on span "Select an option" at bounding box center [353, 278] width 10 height 10
click at [355, 274] on input "Select an option" at bounding box center [353, 278] width 10 height 10
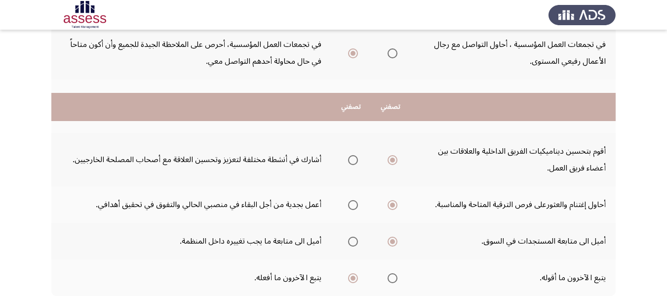
scroll to position [385, 0]
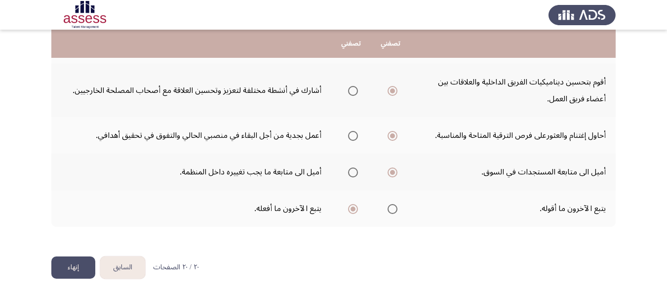
click at [84, 267] on button "إنهاء" at bounding box center [73, 267] width 44 height 22
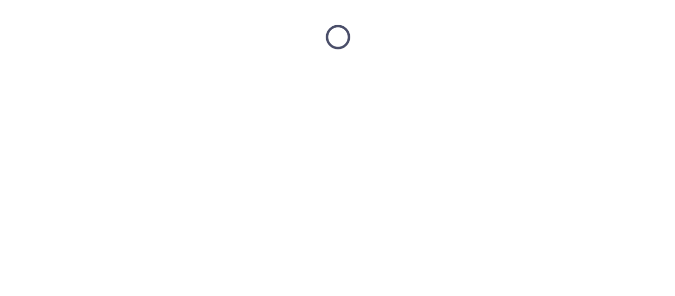
scroll to position [0, 0]
